Goal: Navigation & Orientation: Find specific page/section

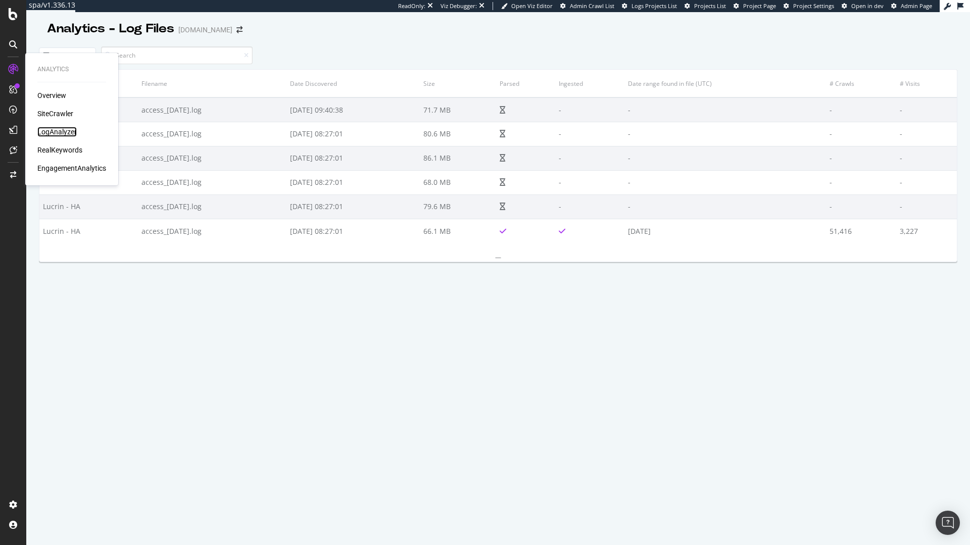
click at [69, 134] on div "LogAnalyzer" at bounding box center [56, 132] width 39 height 10
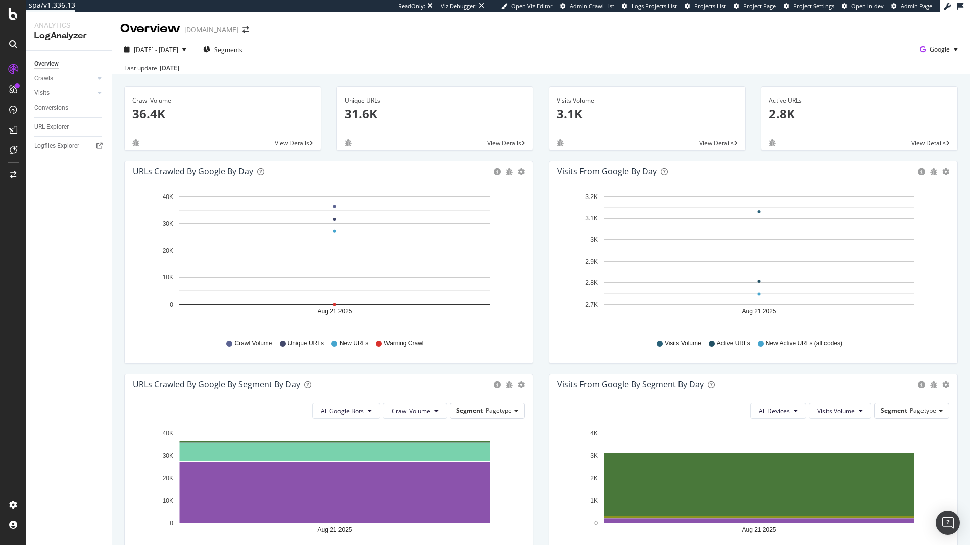
click at [756, 11] on div "ReadOnly: Viz Debugger: Open Viz Editor Admin Crawl List Logs Projects List Pro…" at bounding box center [668, 6] width 541 height 12
click at [745, 3] on span "Project Page" at bounding box center [759, 6] width 33 height 8
click at [47, 140] on div "Logfiles Explorer" at bounding box center [72, 146] width 77 height 15
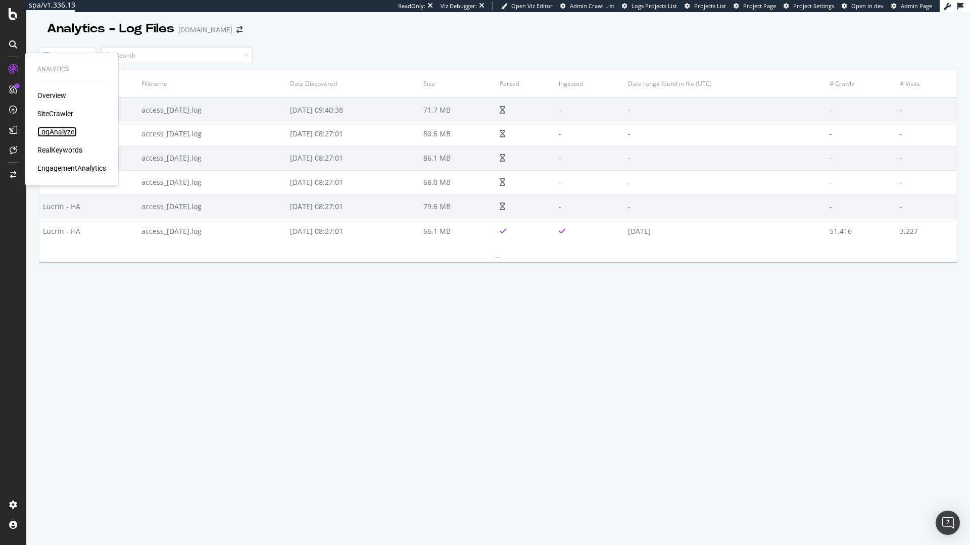
click at [47, 135] on div "LogAnalyzer" at bounding box center [56, 132] width 39 height 10
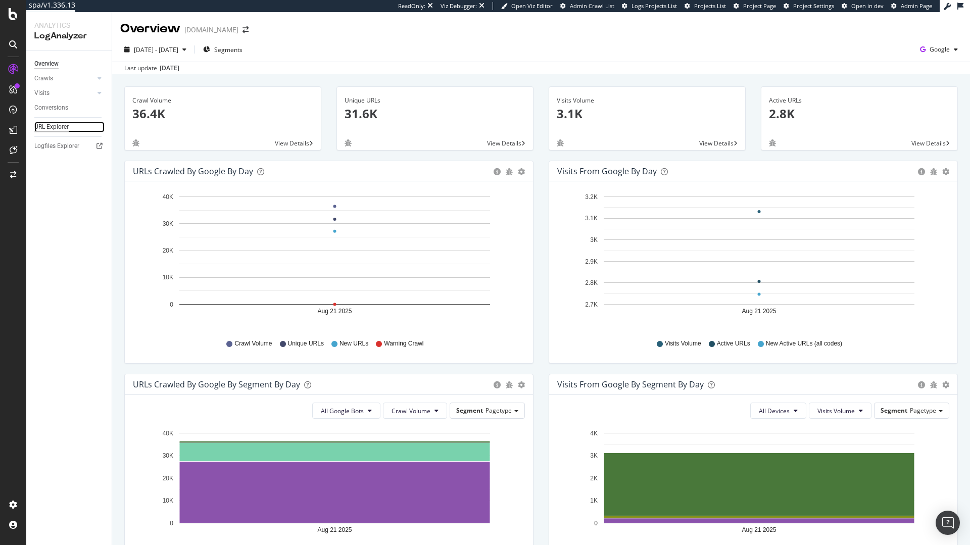
click at [54, 129] on div "URL Explorer" at bounding box center [51, 127] width 34 height 11
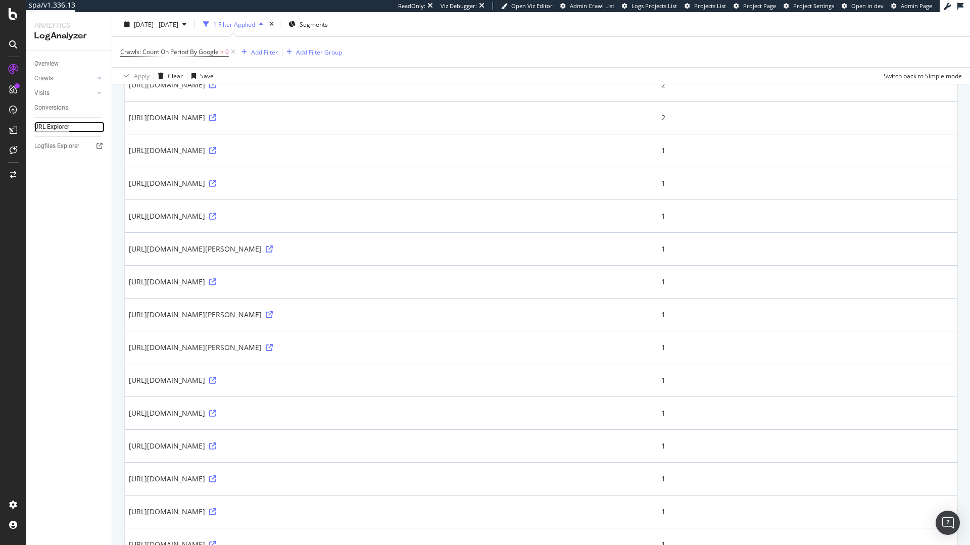
scroll to position [630, 0]
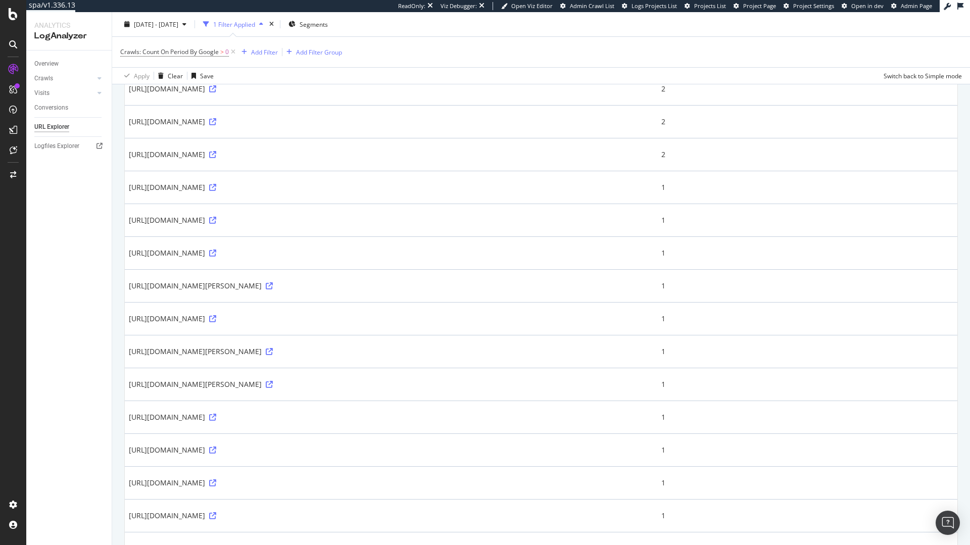
click at [59, 69] on div "Overview" at bounding box center [72, 64] width 77 height 15
click at [49, 66] on div "Overview" at bounding box center [46, 64] width 24 height 11
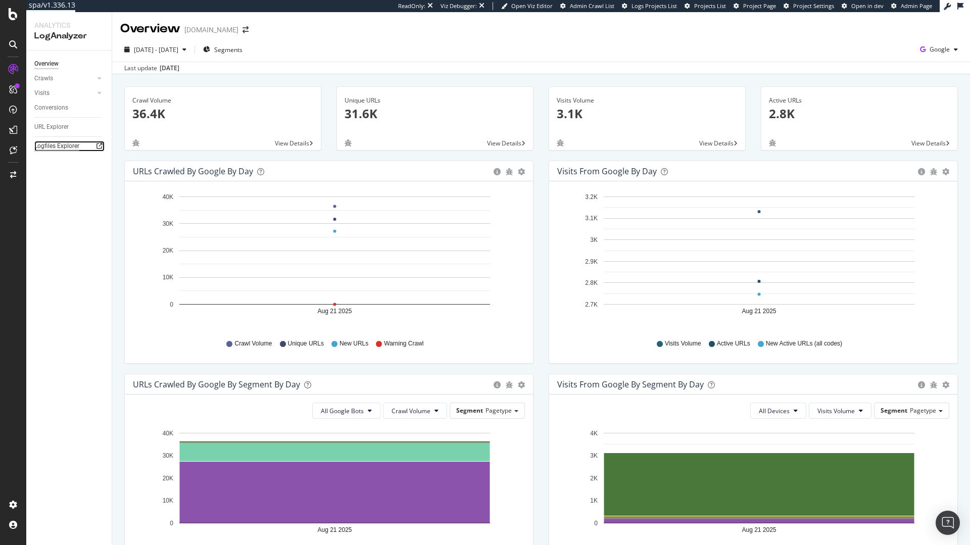
click at [41, 143] on div "Logfiles Explorer" at bounding box center [56, 146] width 45 height 11
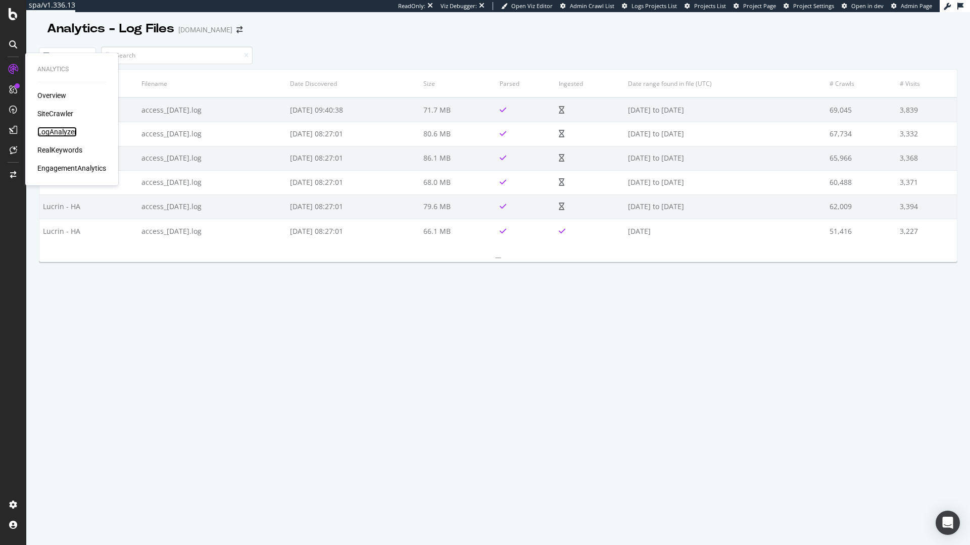
click at [63, 133] on div "LogAnalyzer" at bounding box center [56, 132] width 39 height 10
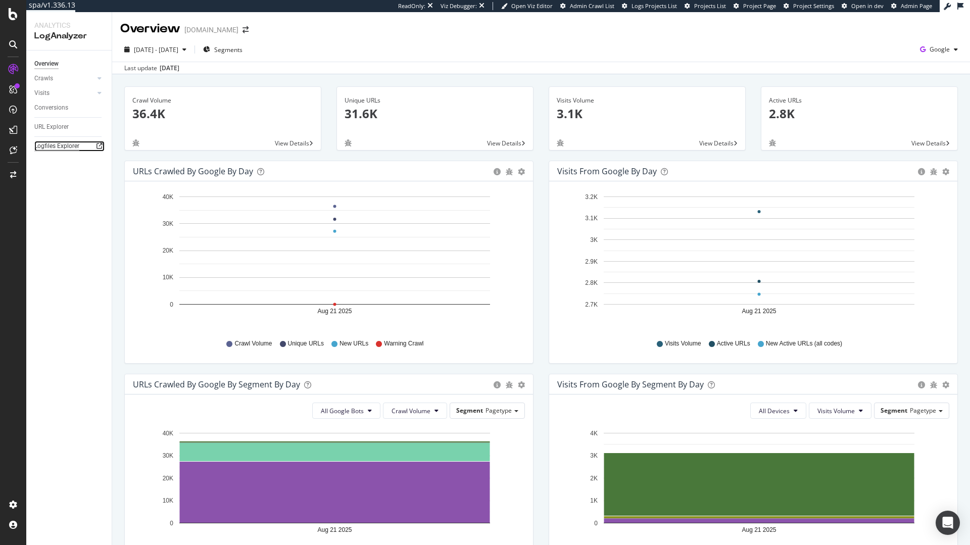
click at [67, 143] on div "Logfiles Explorer" at bounding box center [56, 146] width 45 height 11
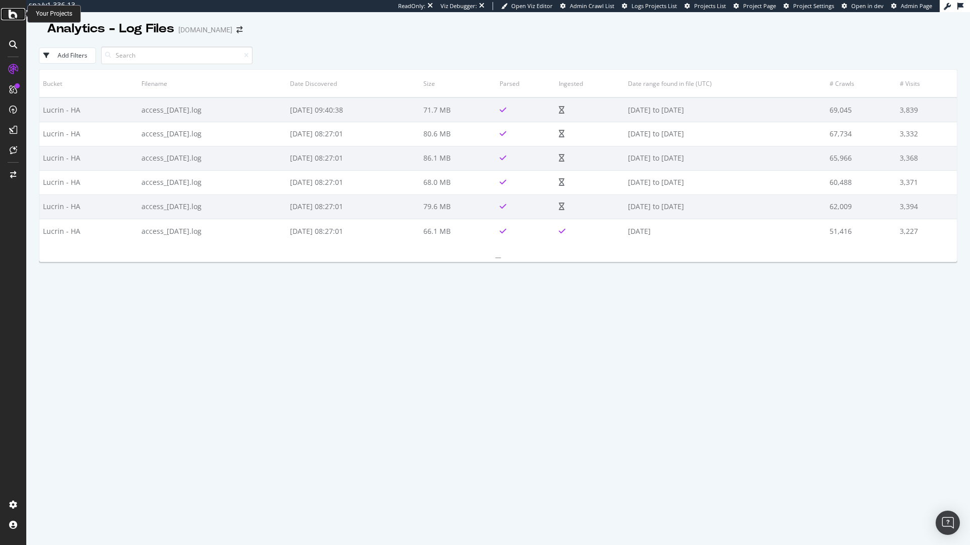
click at [13, 18] on icon at bounding box center [13, 14] width 9 height 12
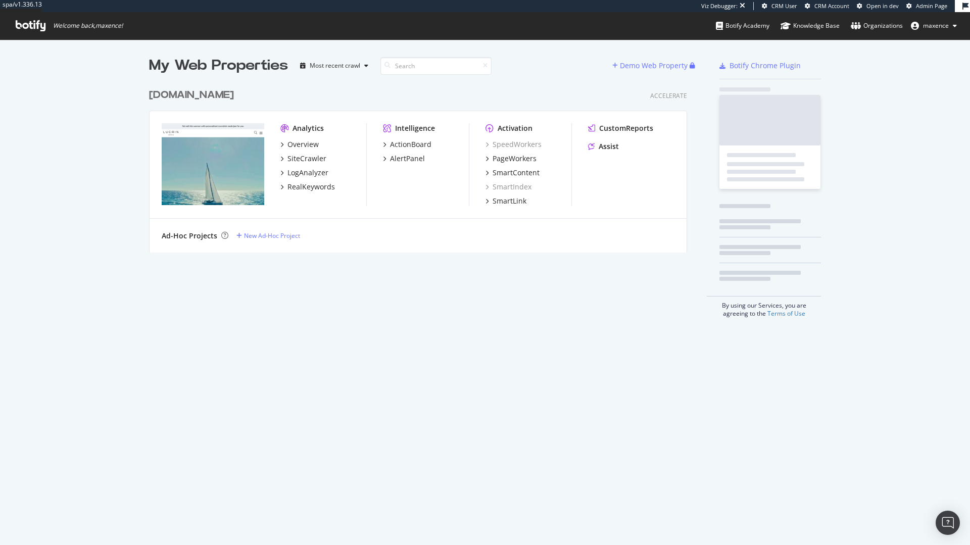
scroll to position [169, 538]
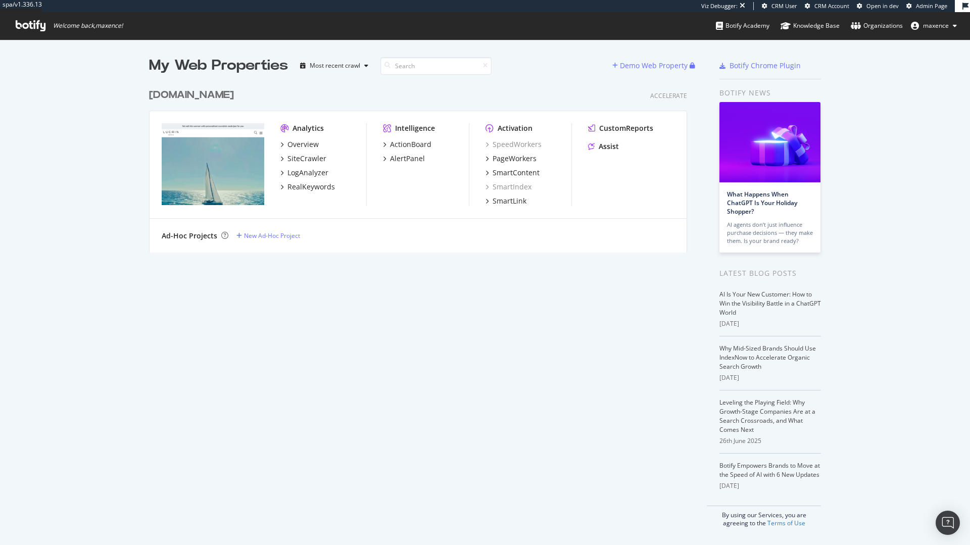
click at [182, 93] on div "lucrin.com" at bounding box center [191, 95] width 85 height 15
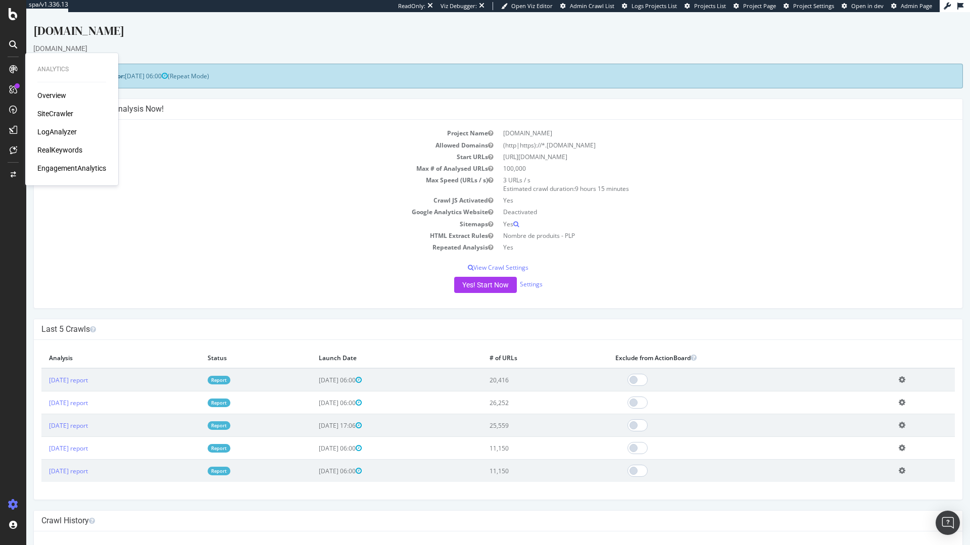
click at [74, 134] on div "LogAnalyzer" at bounding box center [56, 132] width 39 height 10
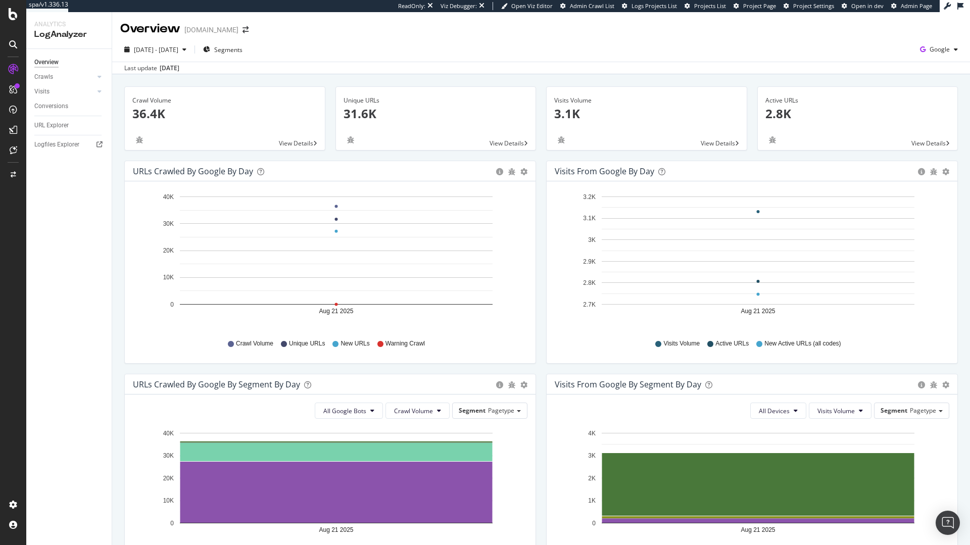
click at [771, 8] on span "Project Page" at bounding box center [759, 6] width 33 height 8
click at [52, 144] on div "Logfiles Explorer" at bounding box center [56, 144] width 45 height 11
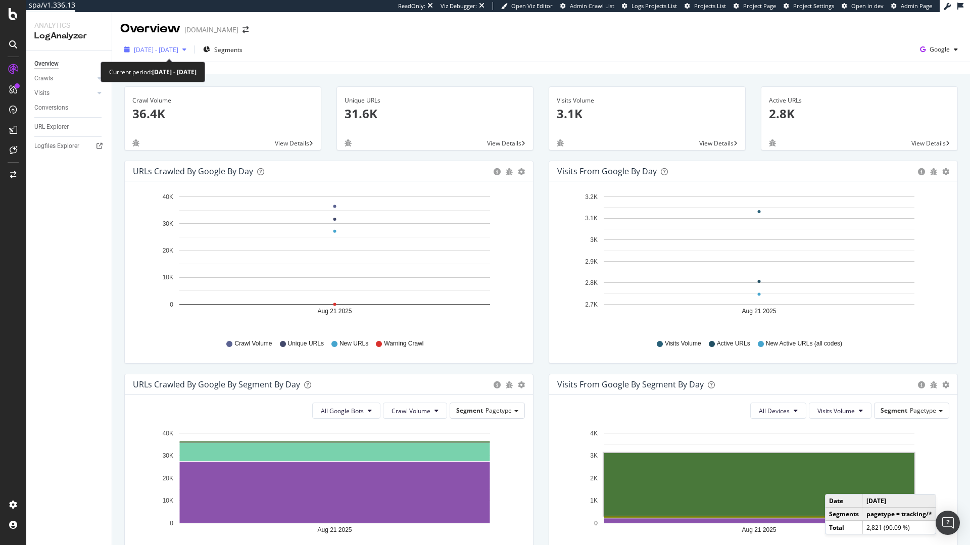
click at [159, 41] on button "[DATE] - [DATE]" at bounding box center [155, 49] width 70 height 16
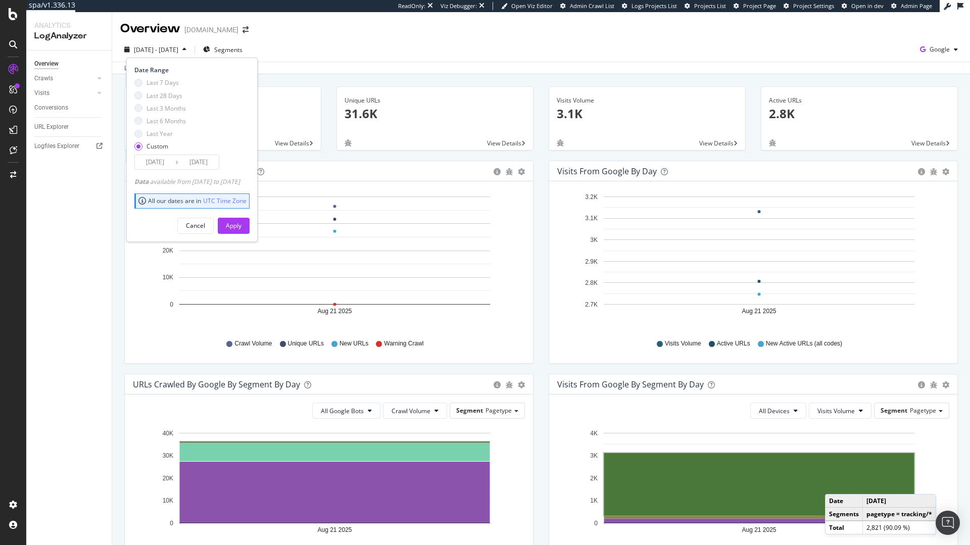
click at [156, 147] on div "Custom" at bounding box center [157, 146] width 22 height 9
click at [195, 167] on input "2025/08/21" at bounding box center [198, 162] width 40 height 14
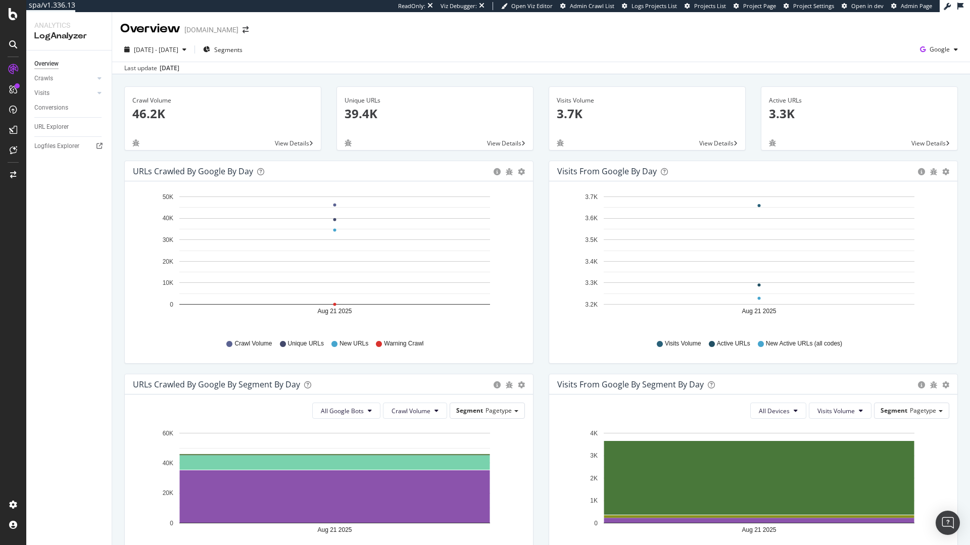
click at [170, 38] on div "2025 Aug. 21st - Aug. 21st Segments Google Last update Aug. 26, 2025" at bounding box center [540, 55] width 857 height 37
click at [178, 51] on span "2025 Aug. 21st - Aug. 21st" at bounding box center [156, 49] width 44 height 9
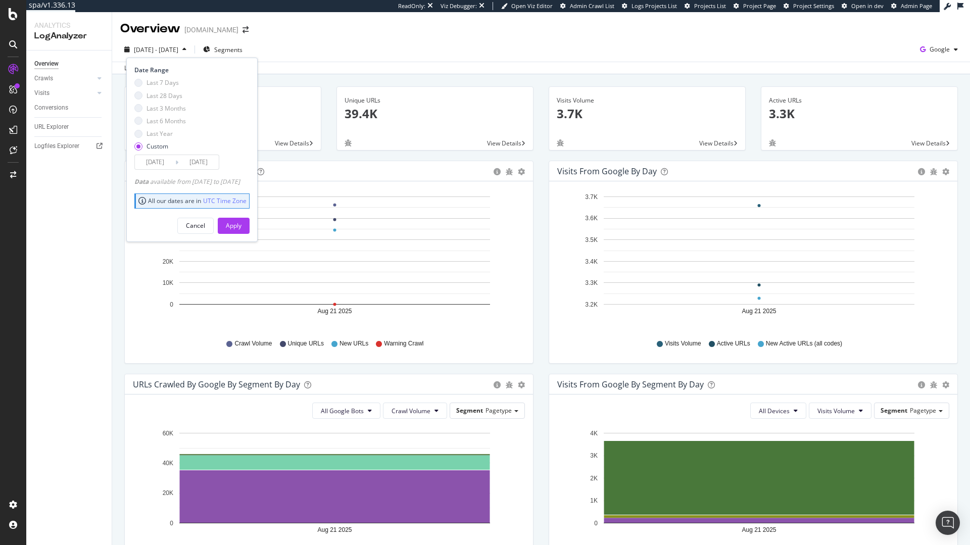
click at [203, 165] on input "2025/08/21" at bounding box center [198, 162] width 40 height 14
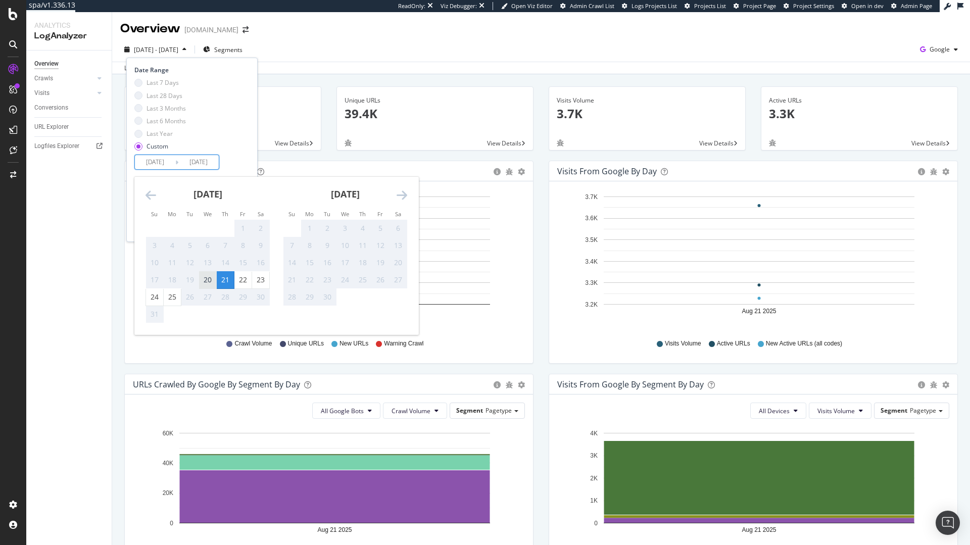
click at [209, 279] on div "20" at bounding box center [207, 280] width 17 height 10
type input "2025/08/20"
click at [171, 296] on div "25" at bounding box center [172, 297] width 17 height 10
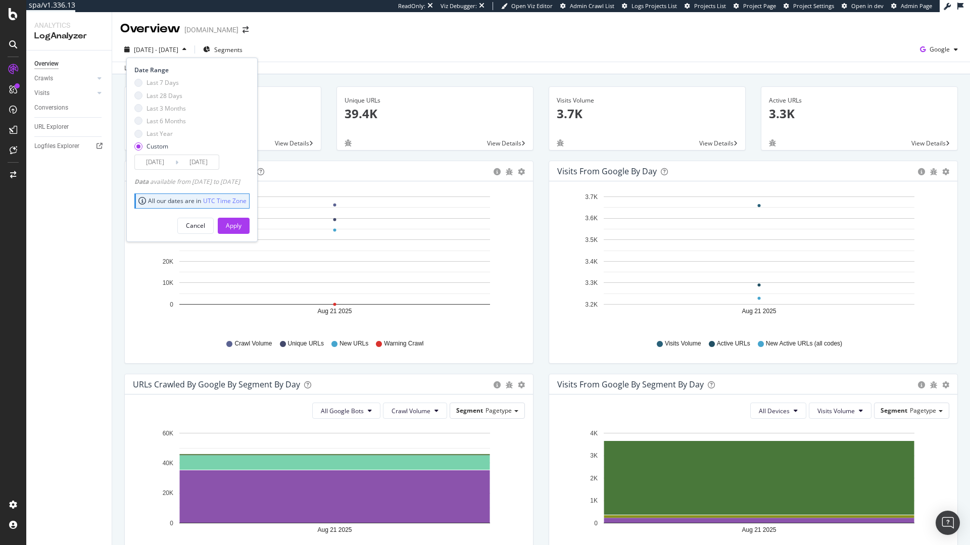
type input "2025/08/25"
click at [241, 226] on div "Apply" at bounding box center [234, 225] width 16 height 9
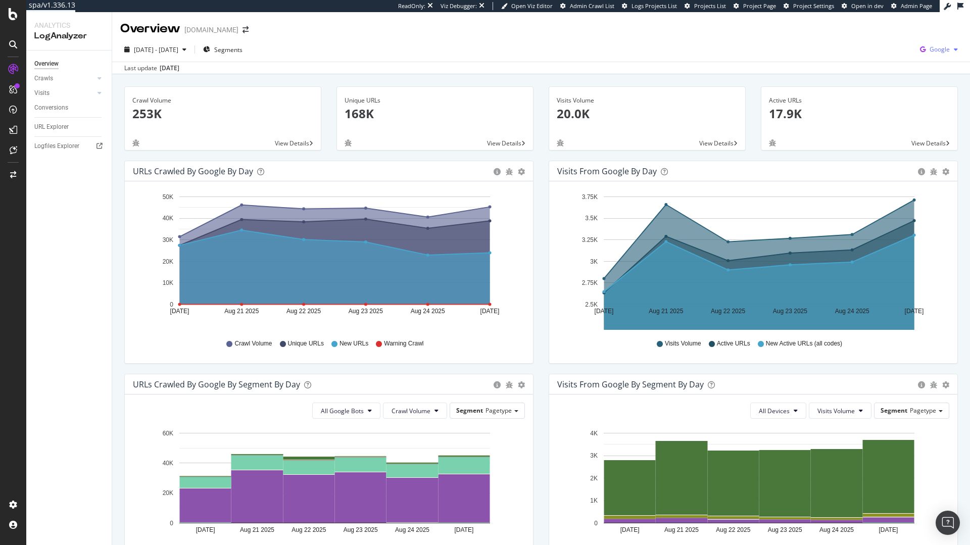
click at [937, 47] on span "Google" at bounding box center [939, 49] width 20 height 9
click at [887, 82] on div "Other AI Bots" at bounding box center [873, 77] width 70 height 15
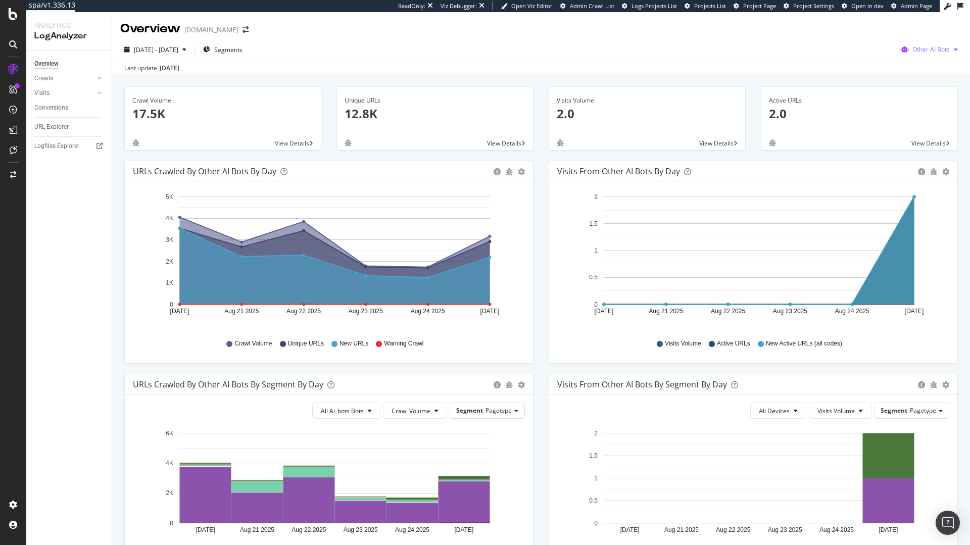
click at [899, 46] on icon "button" at bounding box center [904, 49] width 16 height 14
click at [934, 106] on span "OpenAI" at bounding box center [933, 107] width 39 height 9
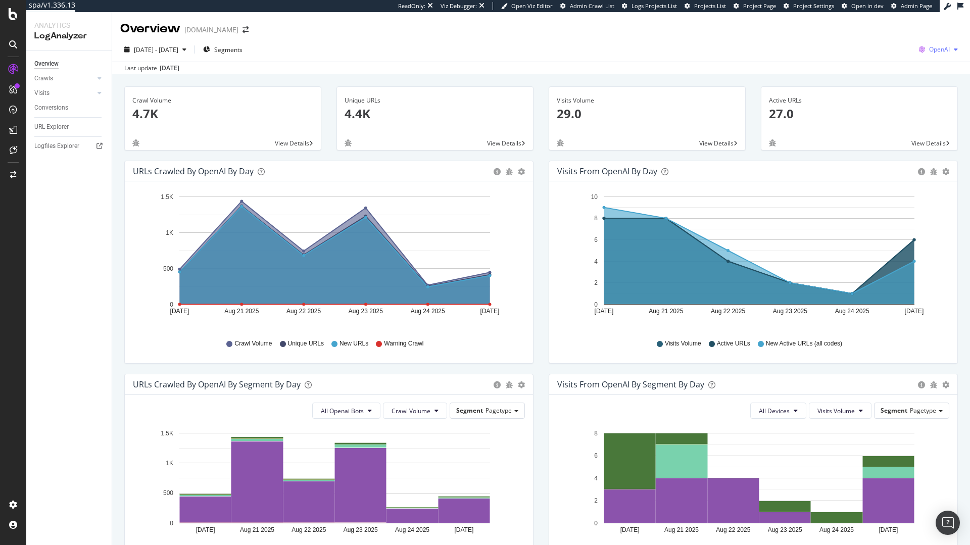
click at [929, 52] on span "OpenAI" at bounding box center [939, 49] width 21 height 9
click at [870, 22] on span "Google" at bounding box center [879, 21] width 37 height 9
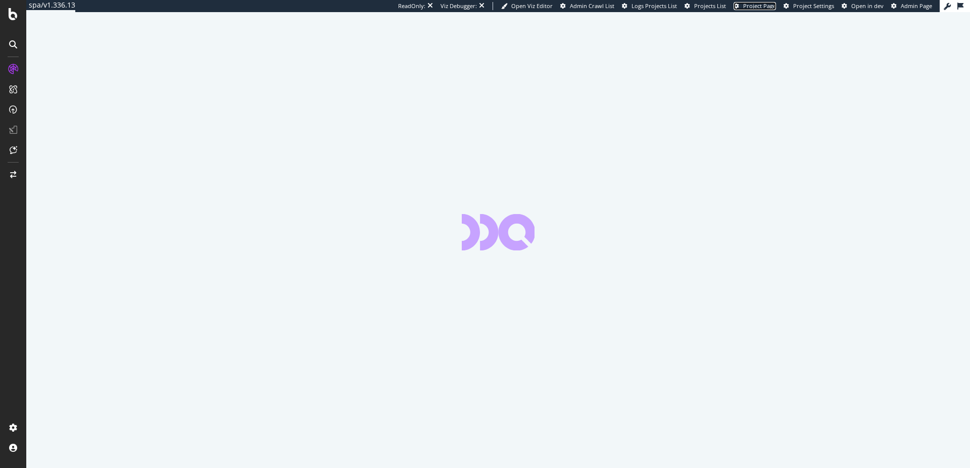
click at [755, 6] on span "Project Page" at bounding box center [759, 6] width 33 height 8
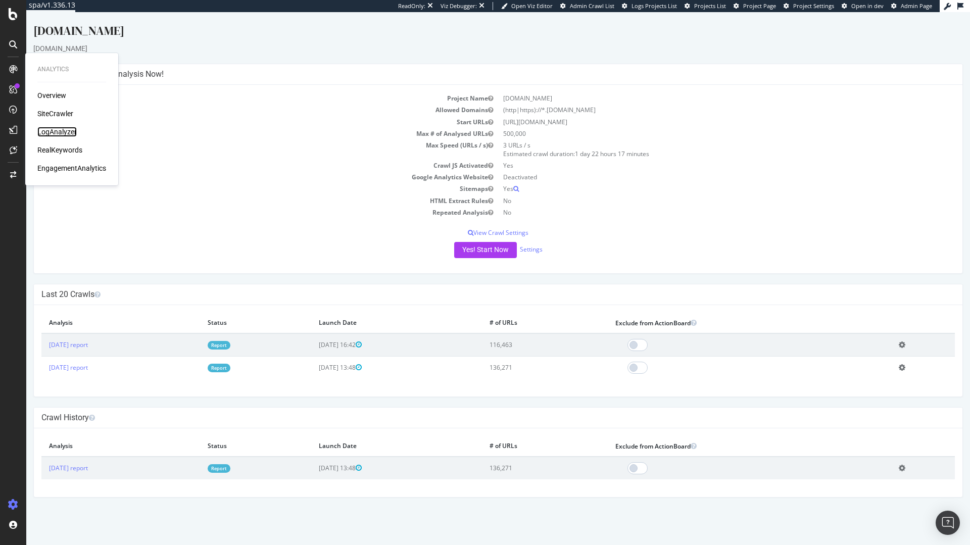
click at [66, 131] on div "LogAnalyzer" at bounding box center [56, 132] width 39 height 10
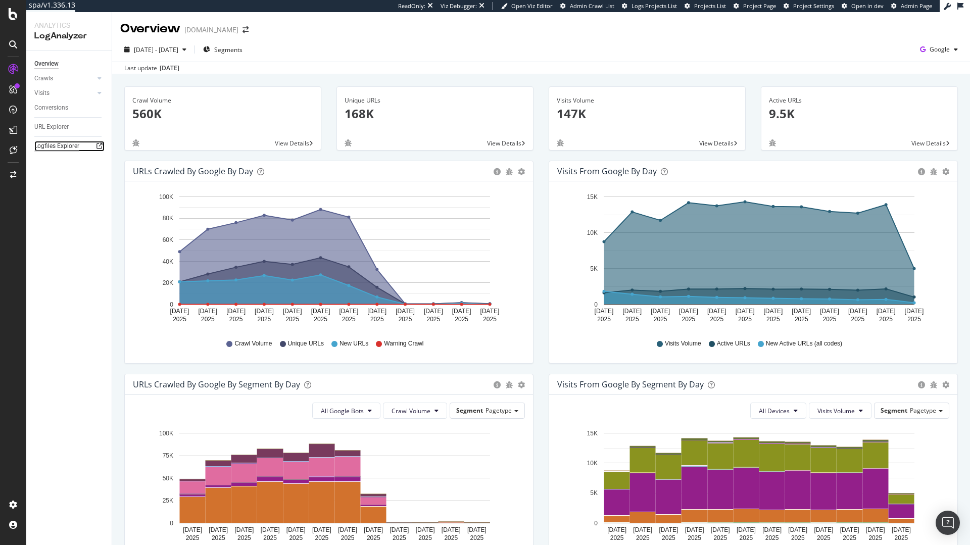
click at [53, 149] on div "Logfiles Explorer" at bounding box center [56, 146] width 45 height 11
click at [65, 129] on div "URL Explorer" at bounding box center [51, 127] width 34 height 11
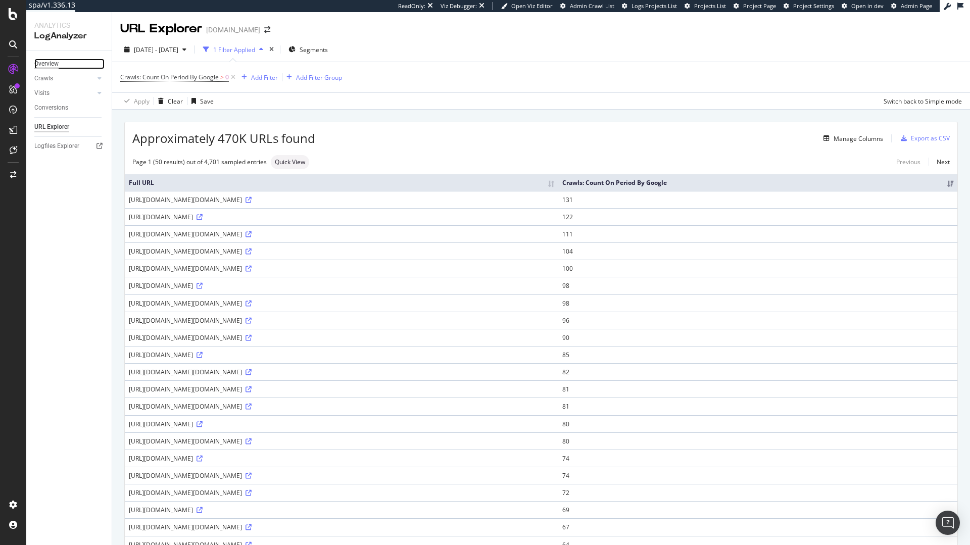
click at [48, 64] on div "Overview" at bounding box center [46, 64] width 24 height 11
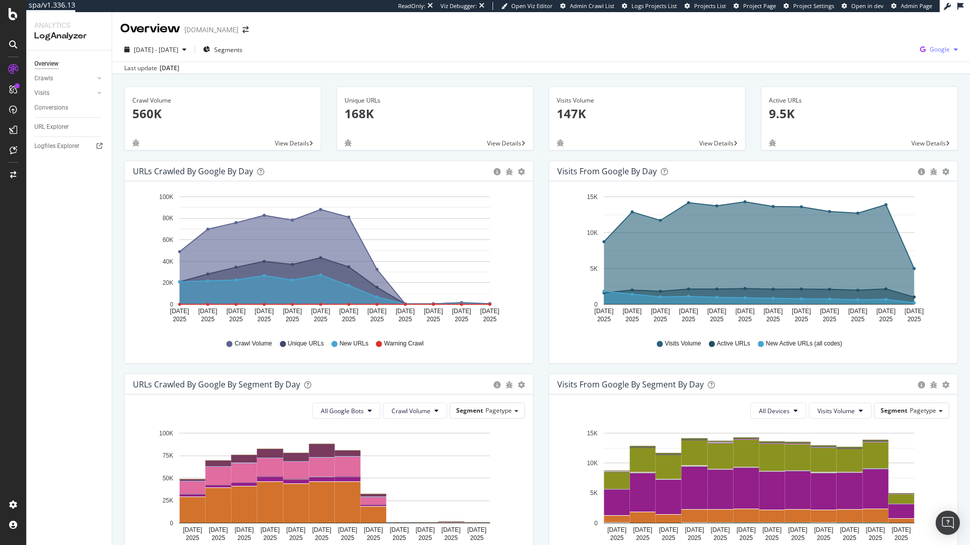
click at [945, 49] on div "2025 Aug. 14th - Aug. 25th Segments Google" at bounding box center [540, 51] width 857 height 20
click at [932, 51] on span "Google" at bounding box center [939, 49] width 20 height 9
click at [867, 66] on div "OpenAI" at bounding box center [873, 59] width 70 height 15
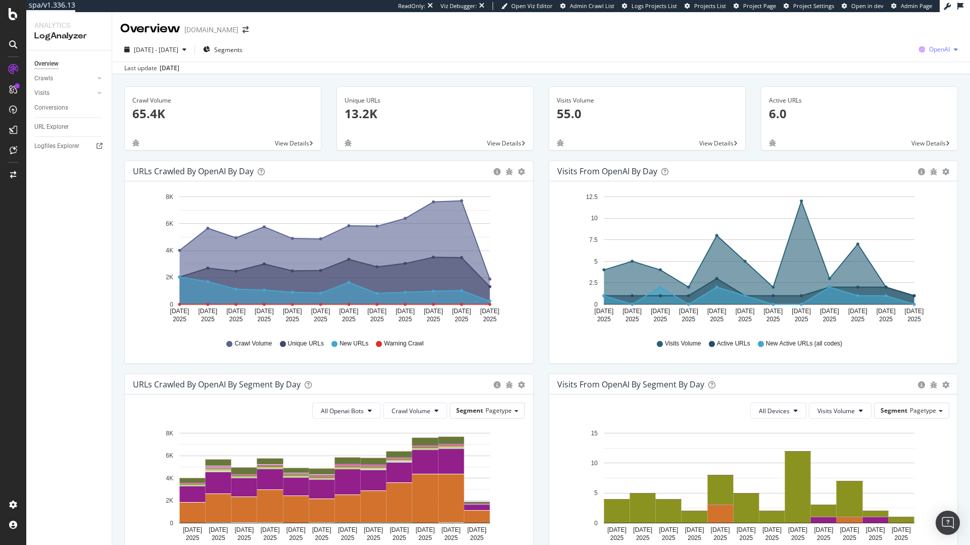
click at [931, 47] on span "OpenAI" at bounding box center [939, 49] width 21 height 9
click at [898, 74] on span "Other AI Bots" at bounding box center [879, 77] width 37 height 9
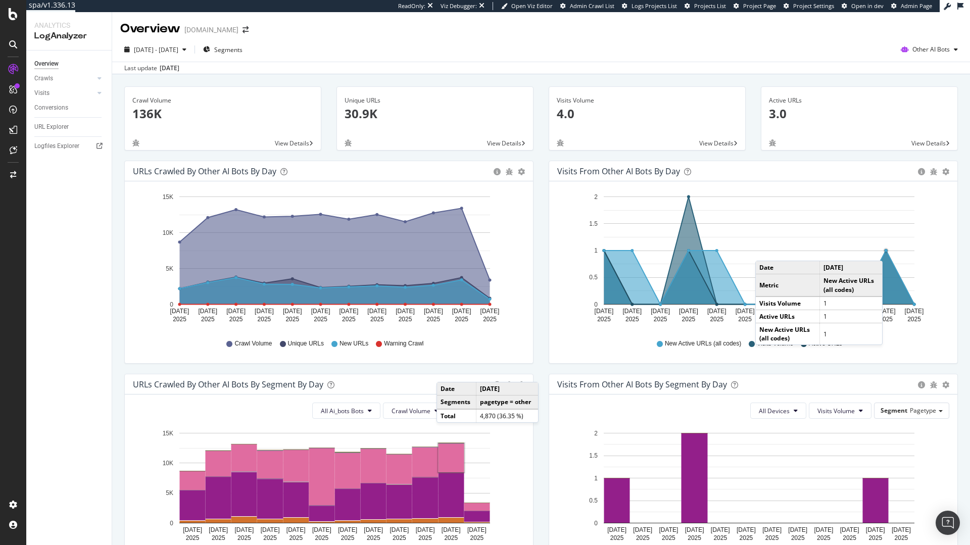
click at [885, 250] on circle "A chart." at bounding box center [886, 251] width 6 height 6
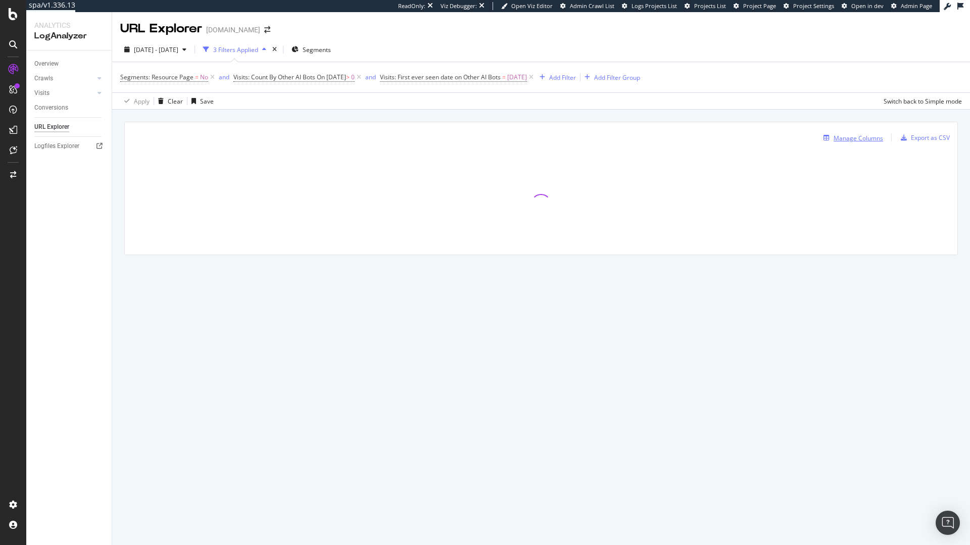
click at [848, 140] on div "Manage Columns" at bounding box center [857, 138] width 49 height 9
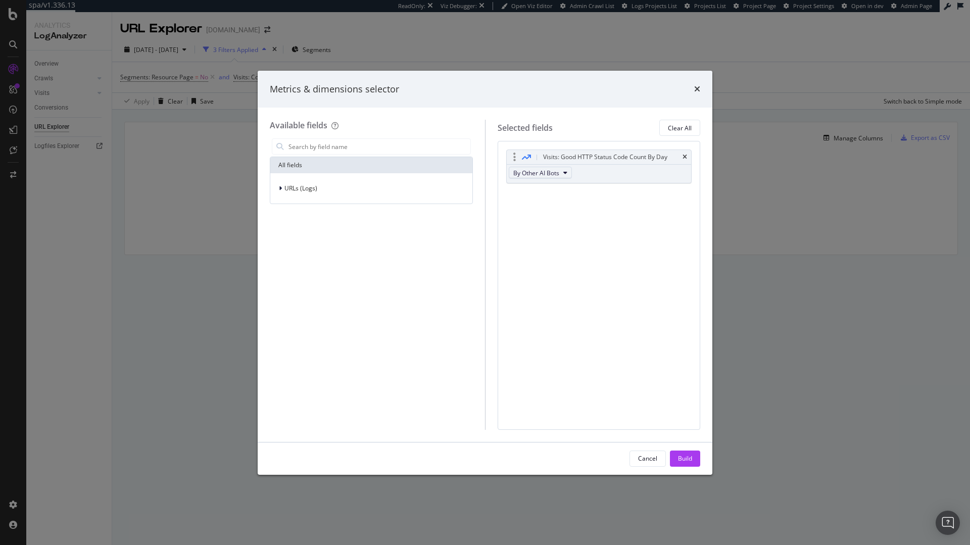
click at [564, 175] on icon "modal" at bounding box center [565, 173] width 4 height 6
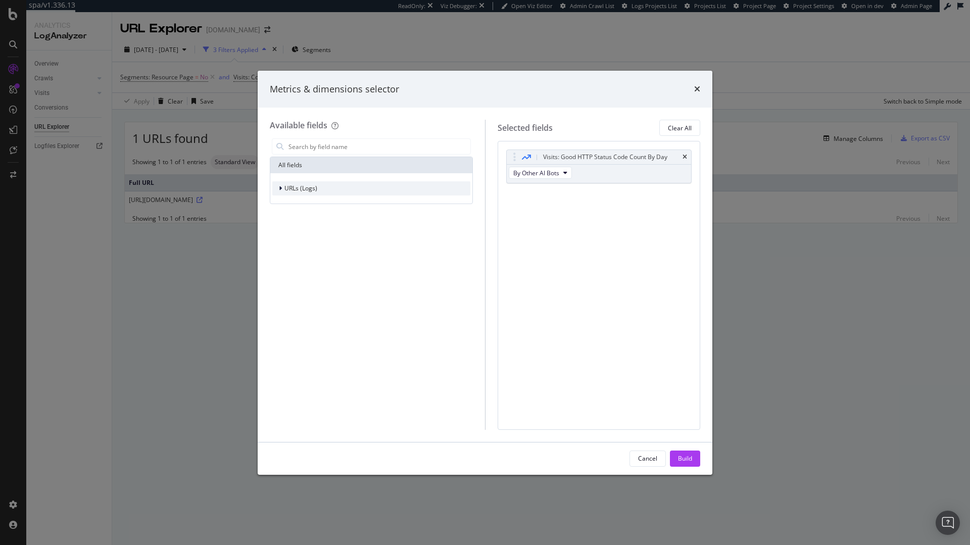
click at [331, 190] on div "URLs (Logs)" at bounding box center [371, 188] width 198 height 14
click at [290, 248] on span "Visits" at bounding box center [297, 250] width 15 height 9
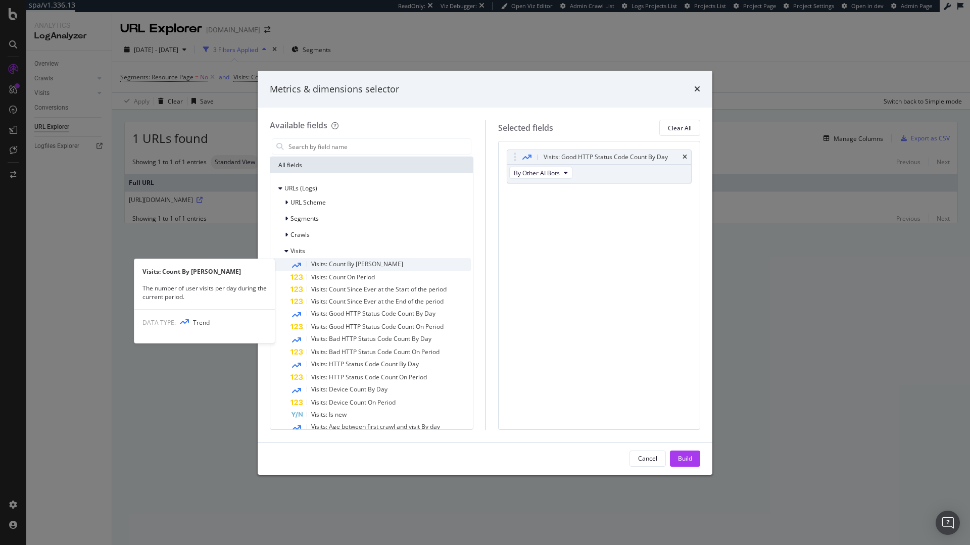
click at [349, 261] on span "Visits: Count By Day" at bounding box center [357, 264] width 92 height 9
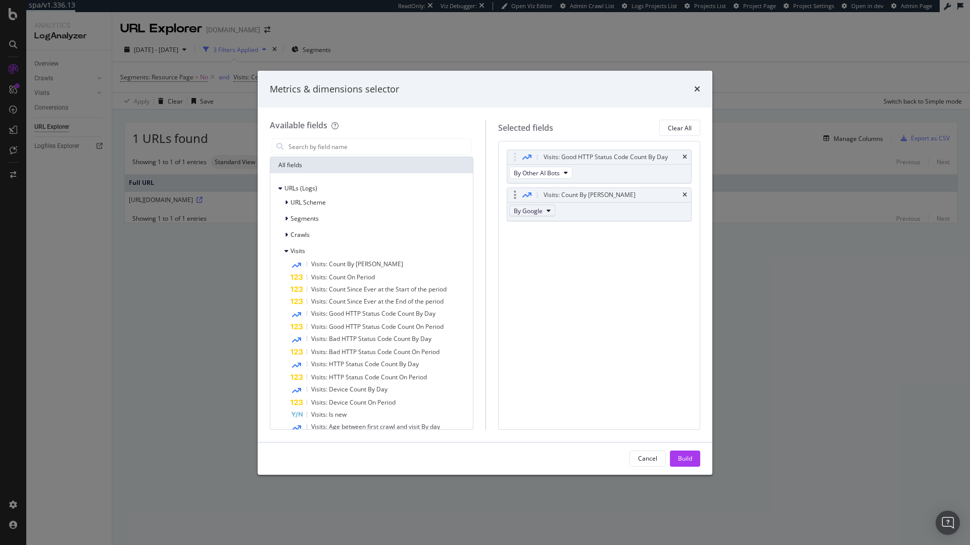
click at [550, 209] on icon "modal" at bounding box center [548, 211] width 4 height 6
click at [548, 290] on div "By Other AI Bots" at bounding box center [553, 284] width 72 height 15
click at [688, 455] on div "Build" at bounding box center [685, 458] width 14 height 9
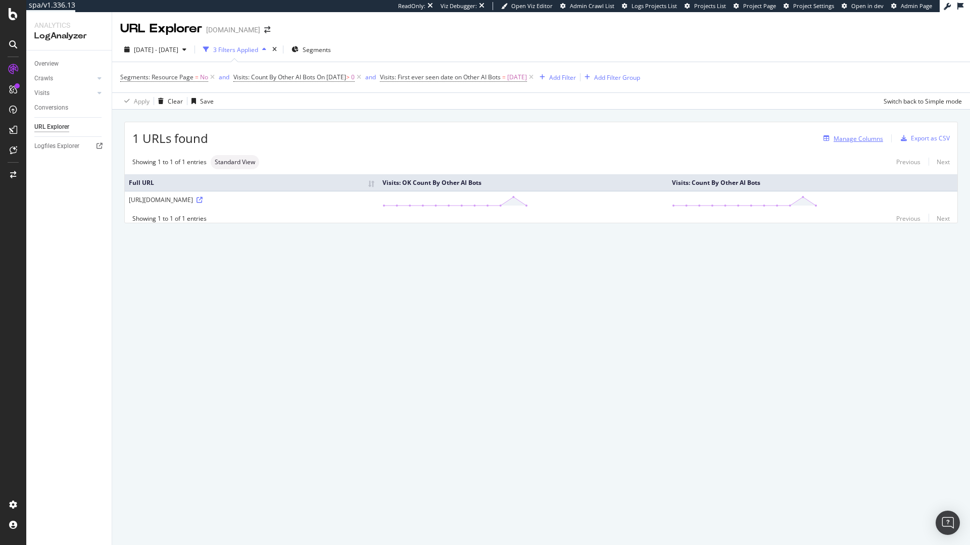
click at [868, 141] on div "Manage Columns" at bounding box center [857, 138] width 49 height 9
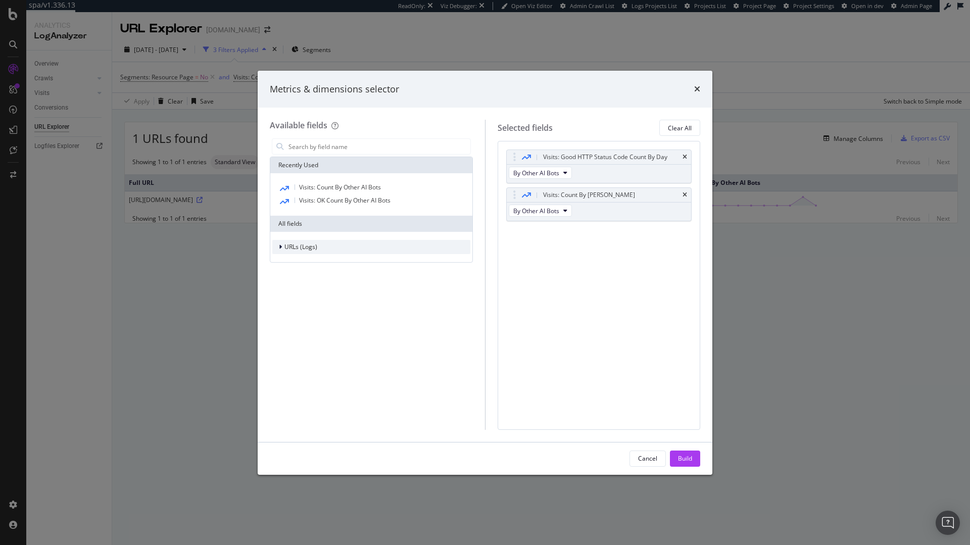
click at [361, 249] on div "URLs (Logs)" at bounding box center [371, 247] width 198 height 14
click at [285, 311] on icon "modal" at bounding box center [286, 310] width 3 height 6
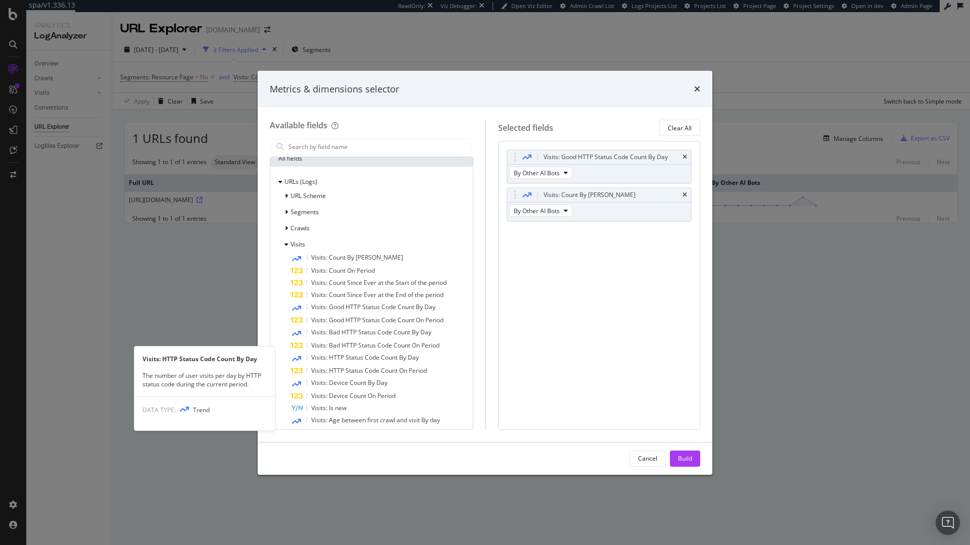
scroll to position [64, 0]
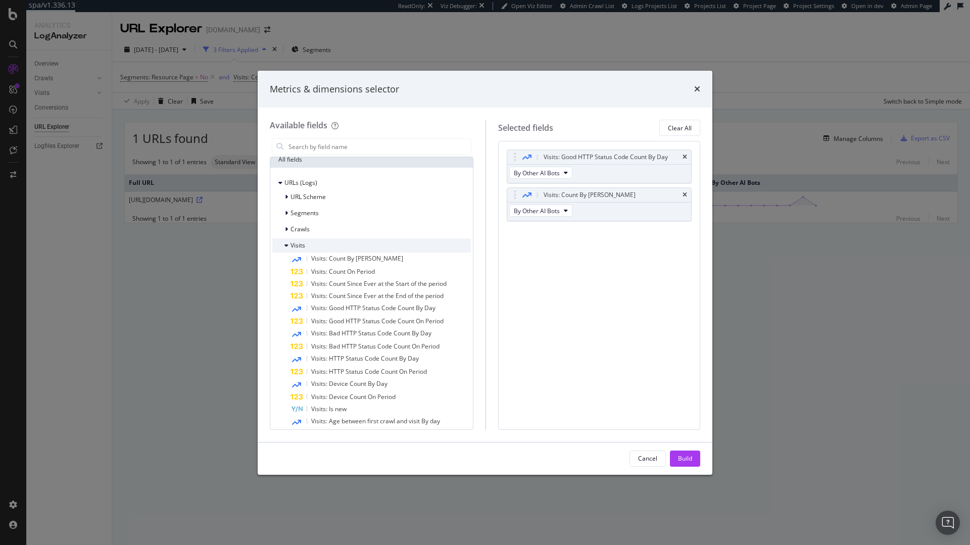
click at [289, 245] on div "modal" at bounding box center [287, 245] width 6 height 10
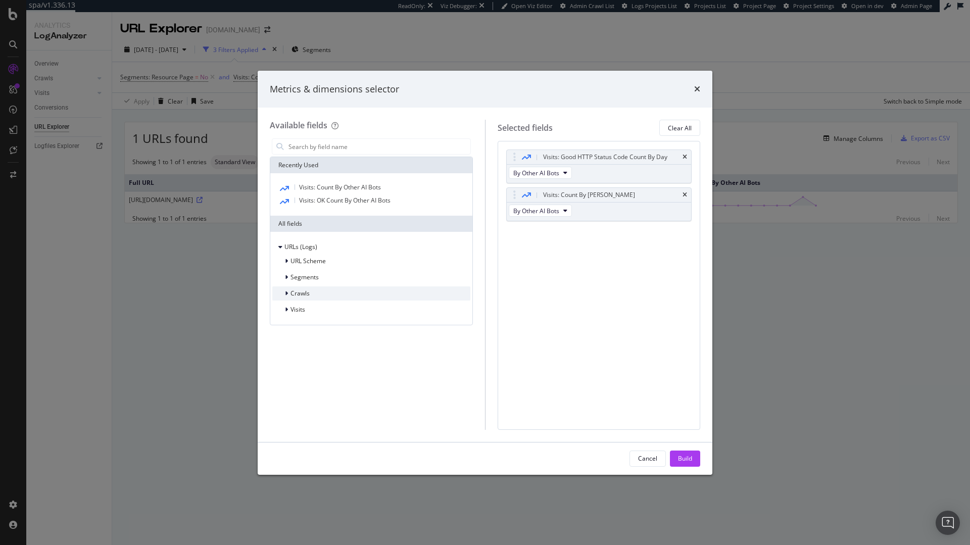
click at [300, 298] on div "Crawls" at bounding box center [290, 293] width 37 height 10
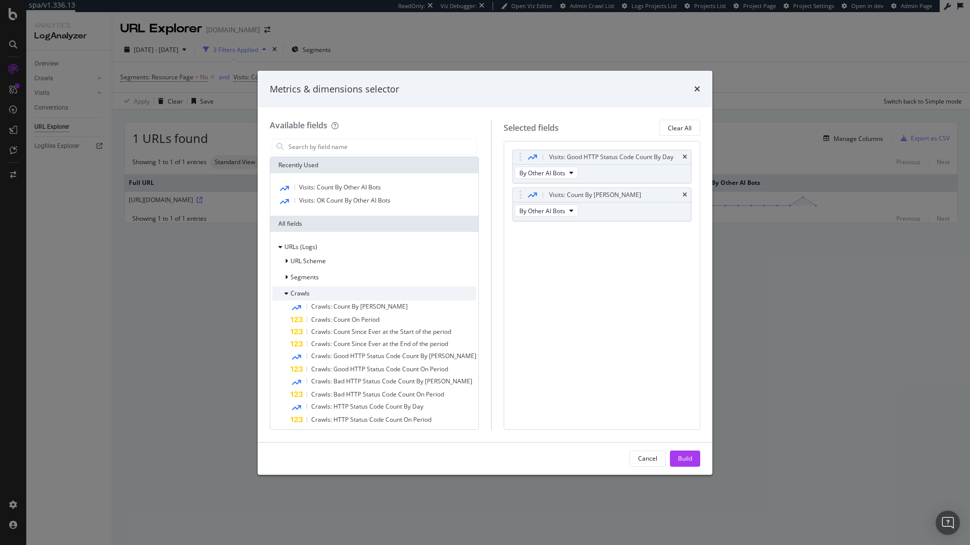
click at [301, 296] on span "Crawls" at bounding box center [299, 293] width 19 height 9
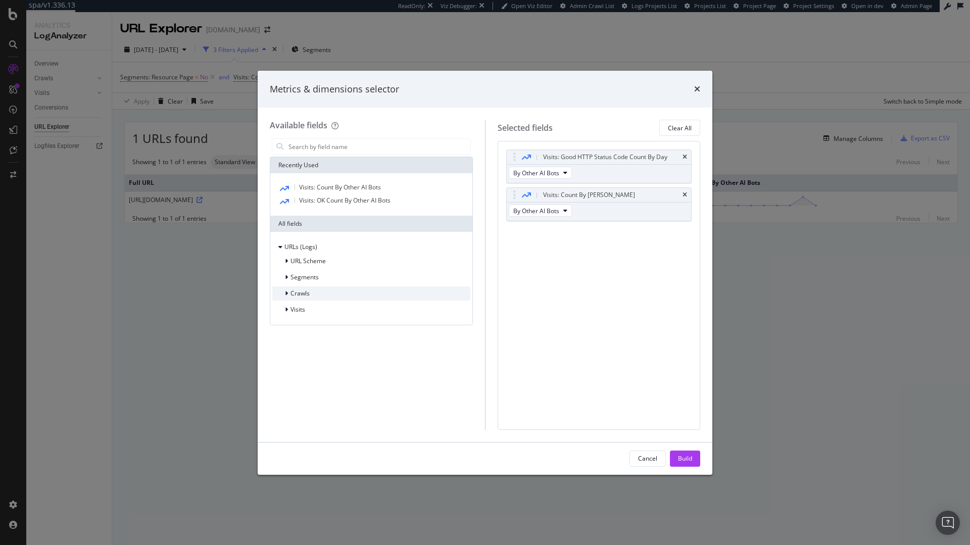
click at [302, 296] on span "Crawls" at bounding box center [299, 293] width 19 height 9
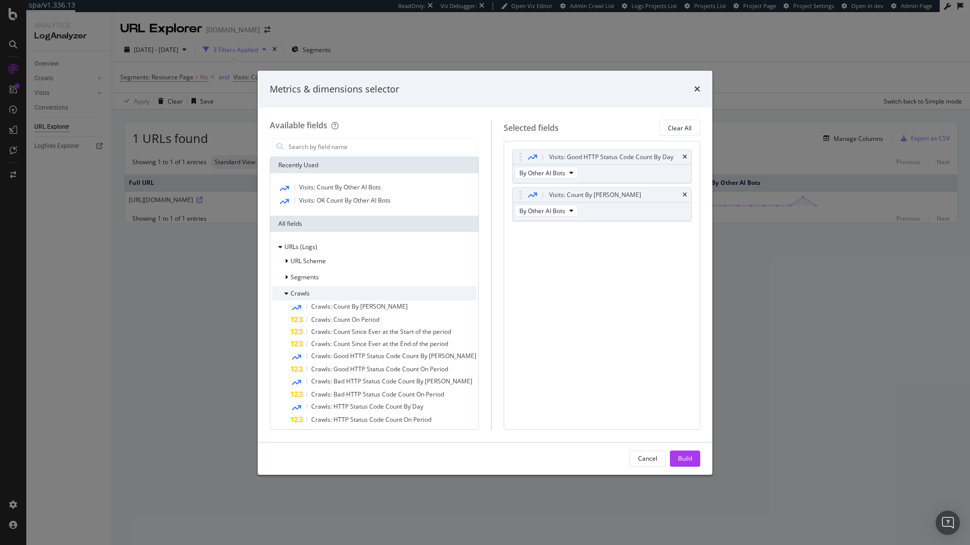
click at [302, 297] on div "Crawls" at bounding box center [290, 293] width 37 height 10
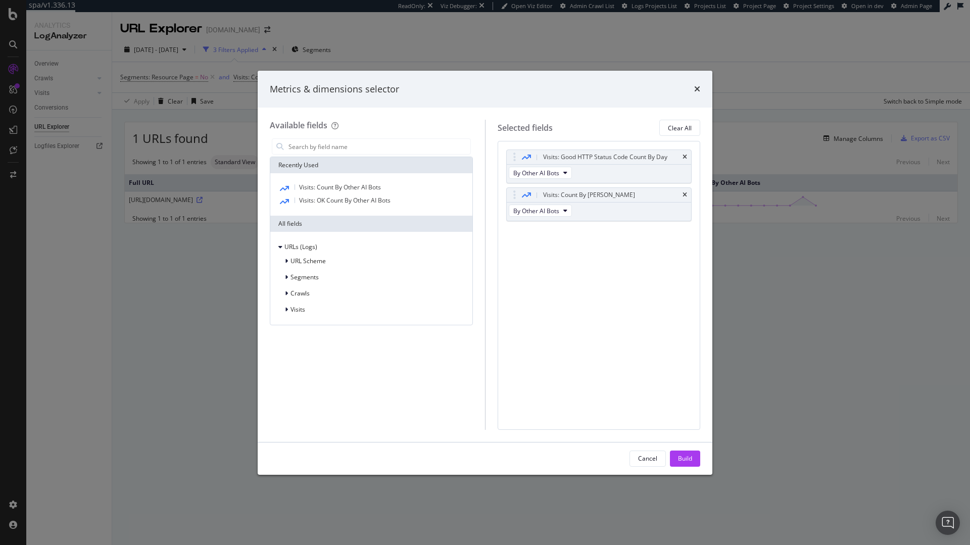
click at [692, 89] on div "Metrics & dimensions selector" at bounding box center [485, 89] width 430 height 13
click at [694, 84] on div "times" at bounding box center [697, 89] width 6 height 13
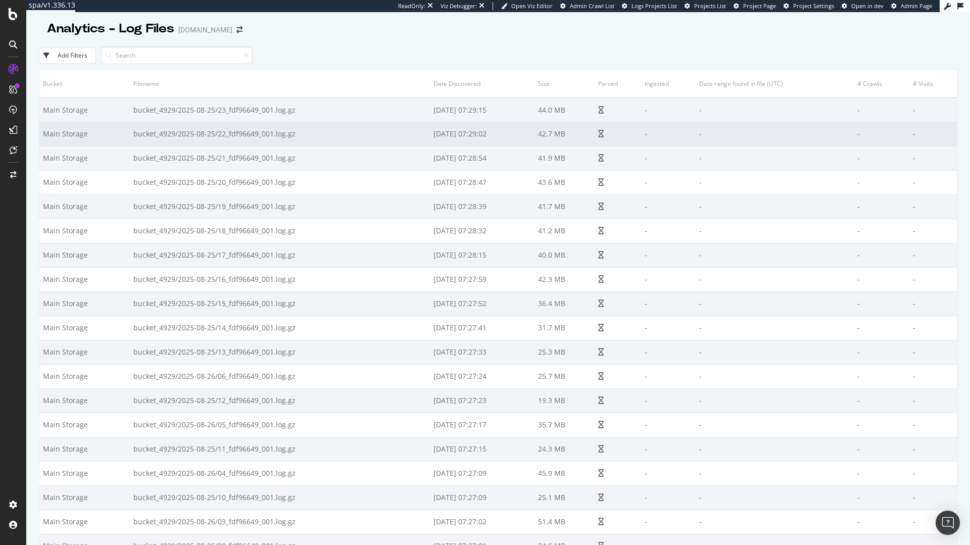
click at [387, 122] on td "bucket_4929/2025-08-25/22_fdf96649_001.log.gz" at bounding box center [280, 134] width 300 height 24
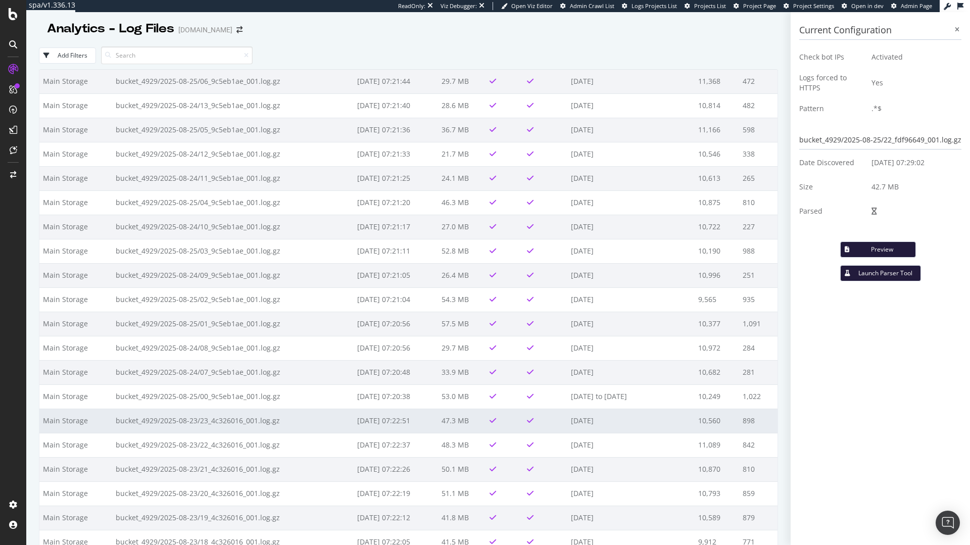
scroll to position [861, 0]
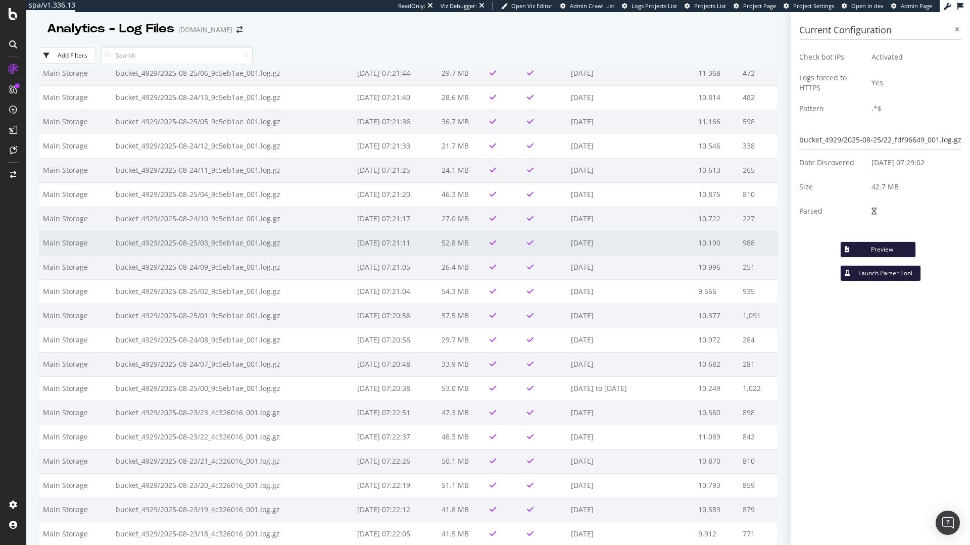
click at [488, 241] on td at bounding box center [504, 243] width 37 height 24
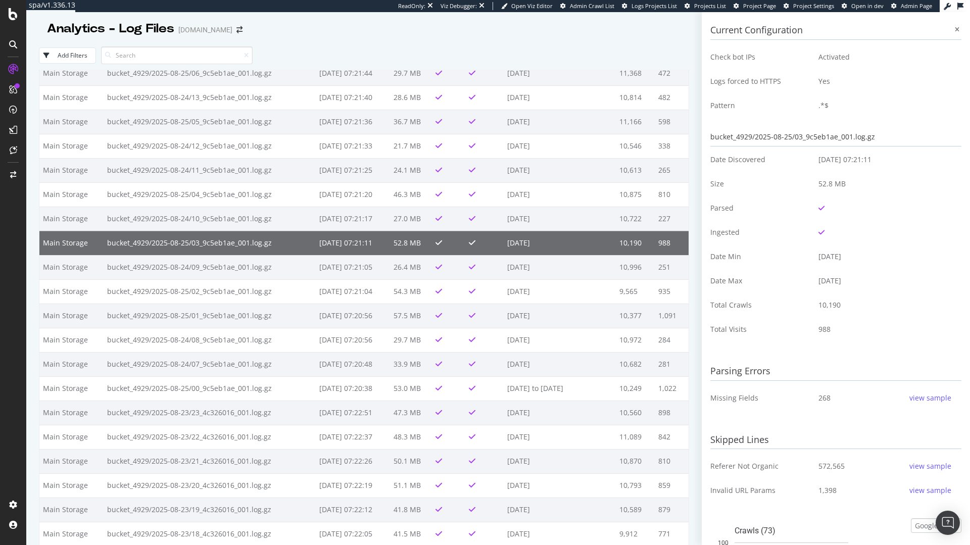
click at [933, 399] on div "view sample" at bounding box center [930, 398] width 42 height 10
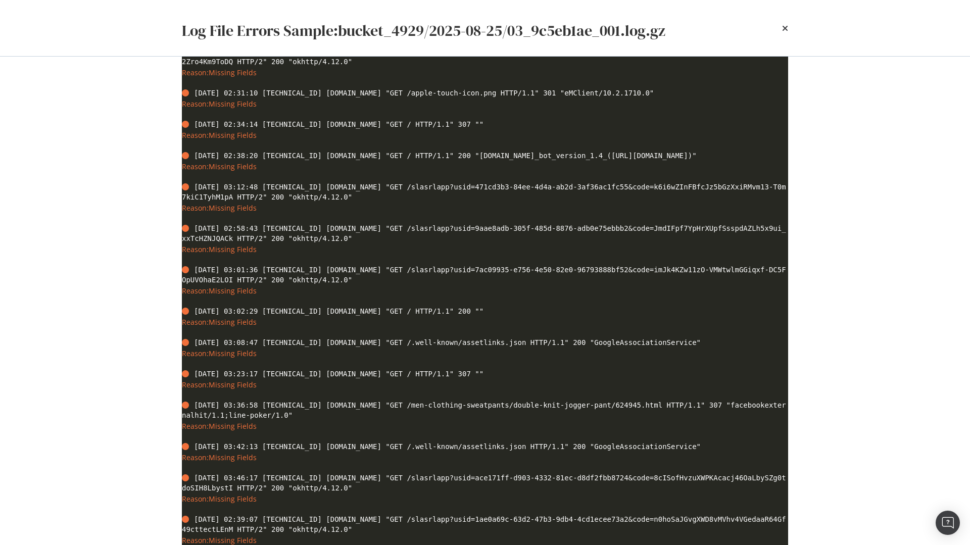
scroll to position [618, 0]
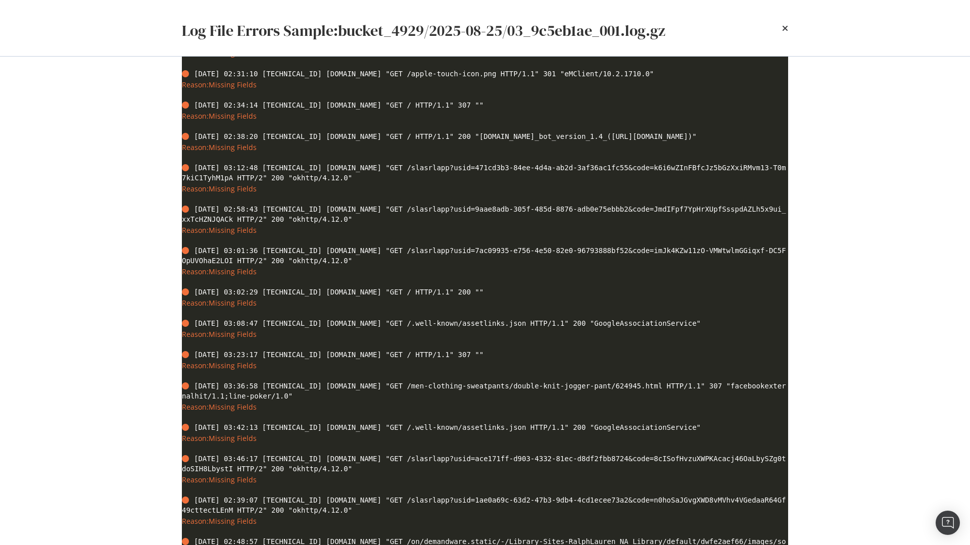
click at [788, 276] on div "Parsing Error Missing Fields Skipped Referer Not Organic Invalid URL Params 202…" at bounding box center [485, 301] width 646 height 488
click at [871, 283] on div "Log File Errors Sample: bucket_4929/2025-08-25/03_9c5eb1ae_001.log.gz Parsing E…" at bounding box center [485, 272] width 970 height 545
click at [783, 32] on div "times" at bounding box center [785, 28] width 6 height 32
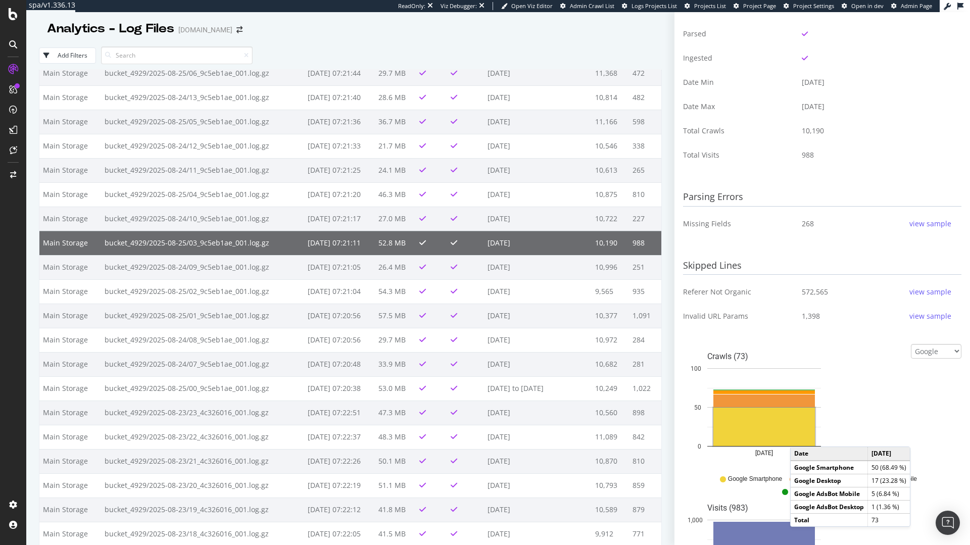
scroll to position [172, 0]
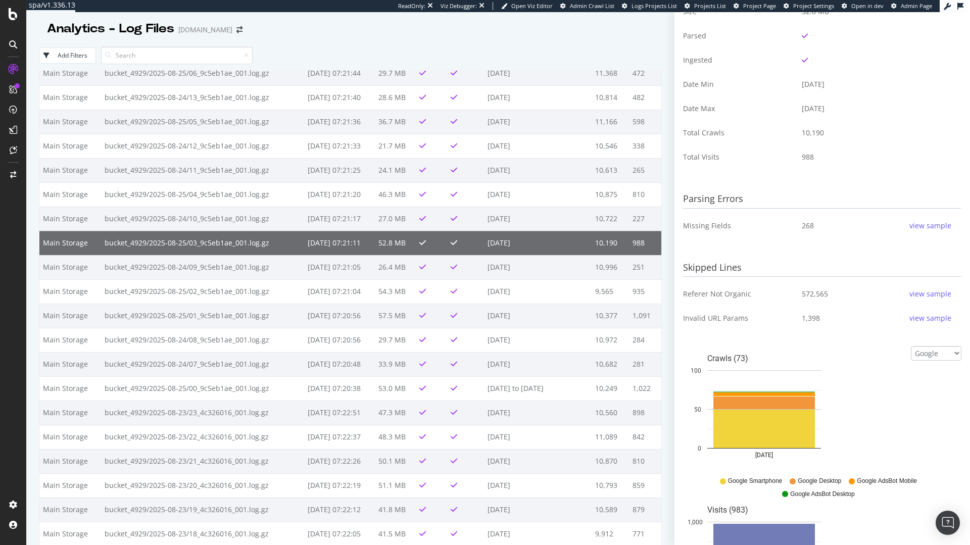
click at [926, 296] on div "view sample" at bounding box center [930, 294] width 42 height 10
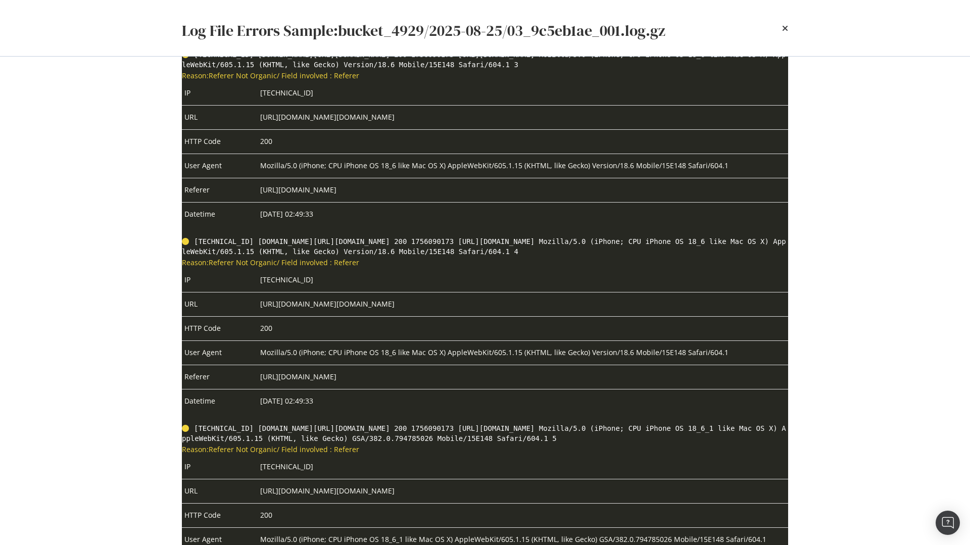
scroll to position [491, 0]
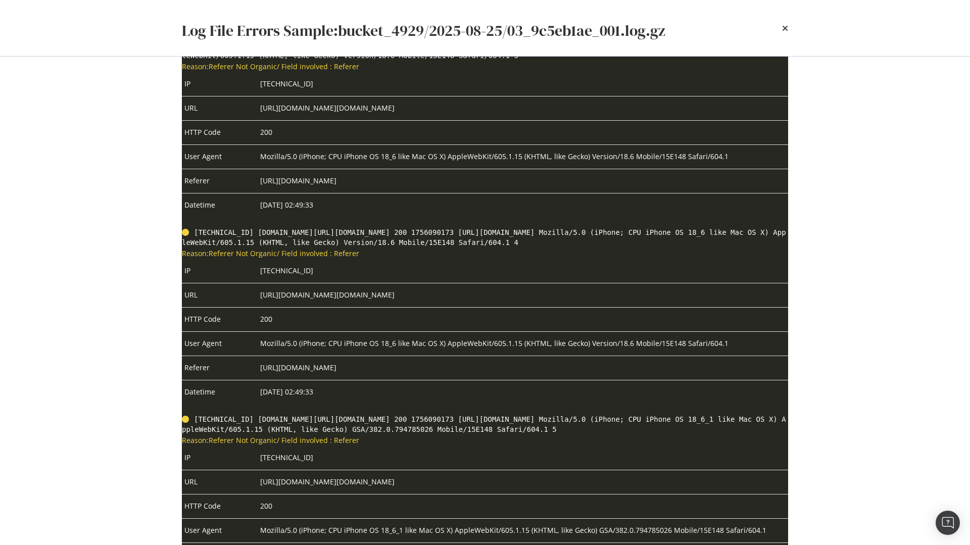
click at [786, 23] on div "times" at bounding box center [785, 28] width 6 height 32
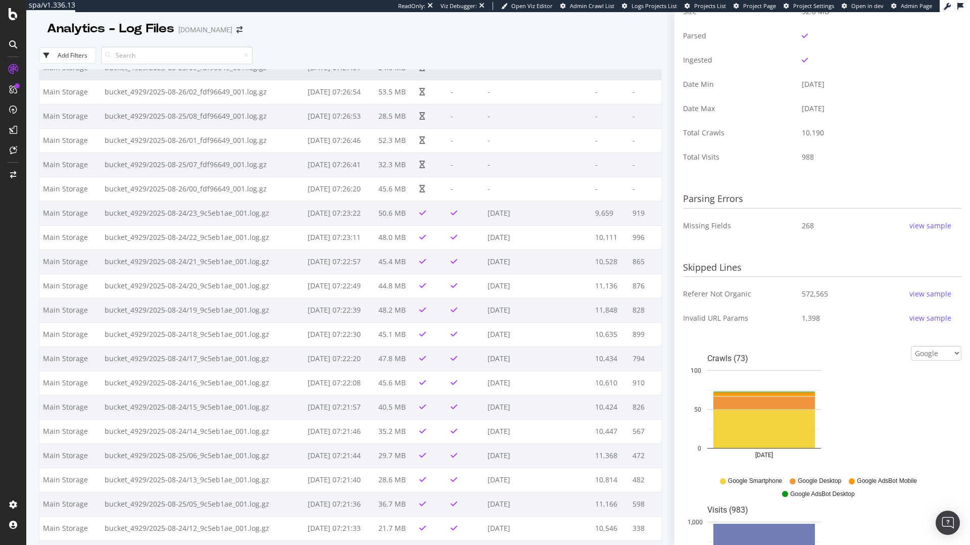
scroll to position [479, 0]
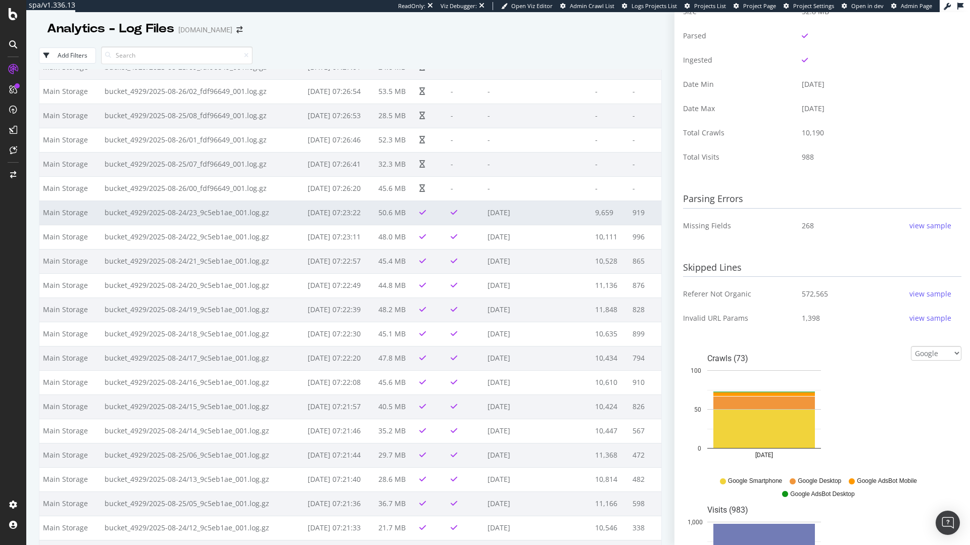
click at [382, 208] on td "50.6 MB" at bounding box center [395, 212] width 40 height 24
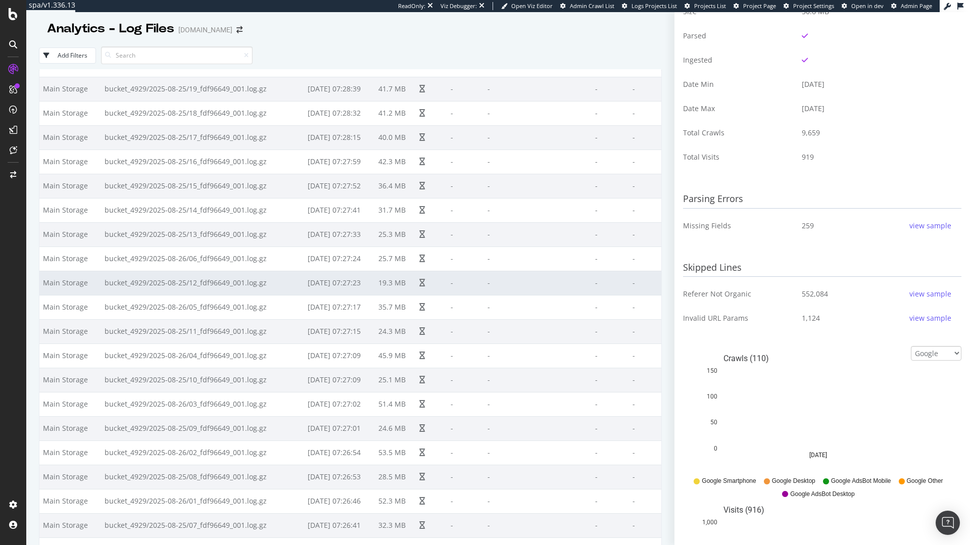
scroll to position [109, 0]
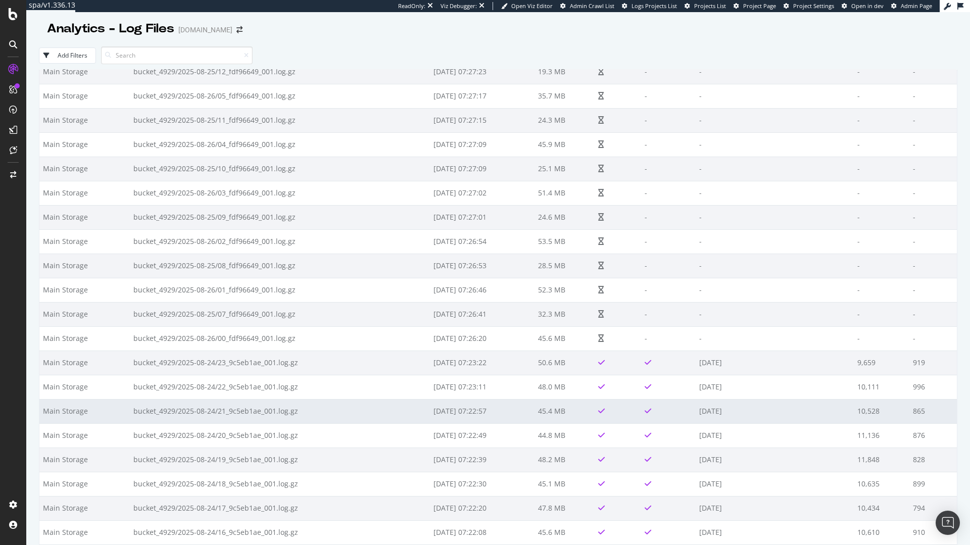
scroll to position [279, 0]
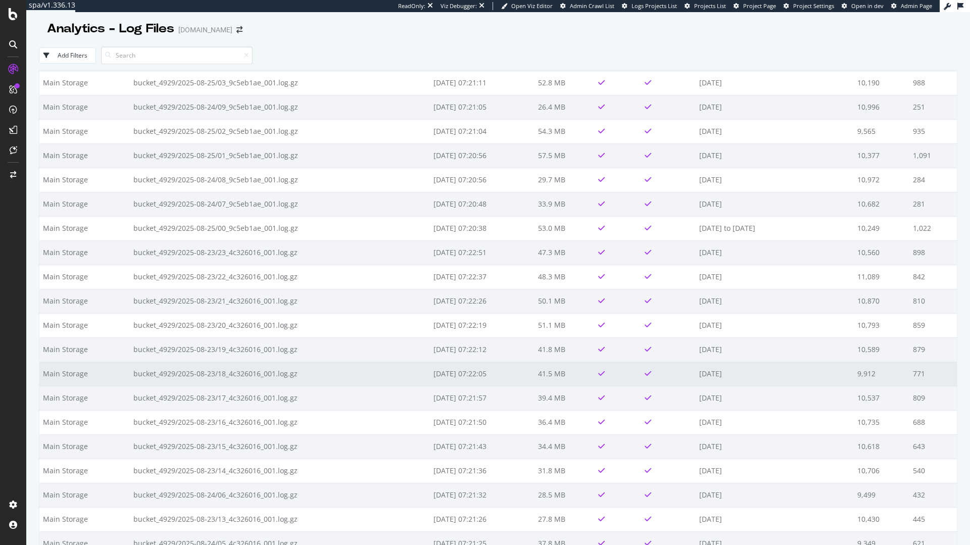
scroll to position [1364, 0]
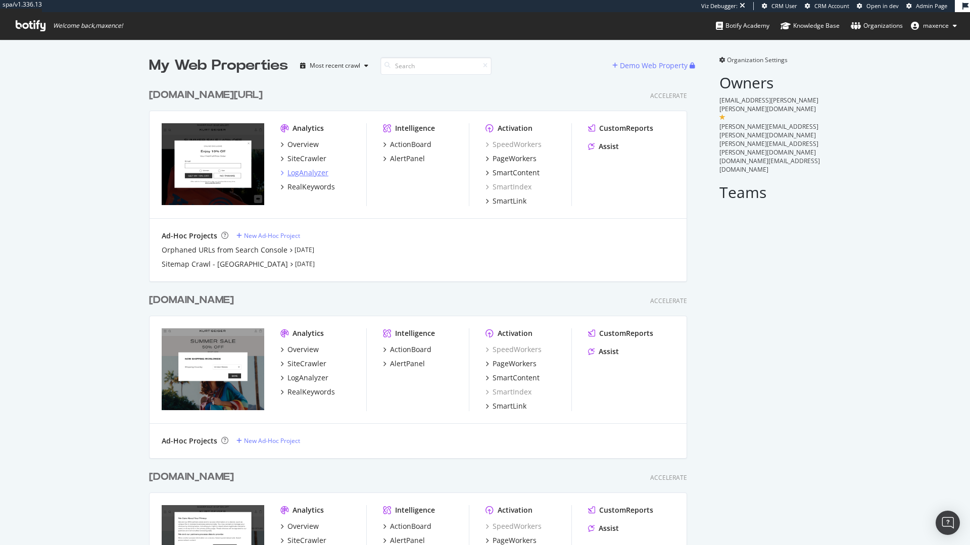
scroll to position [106, 0]
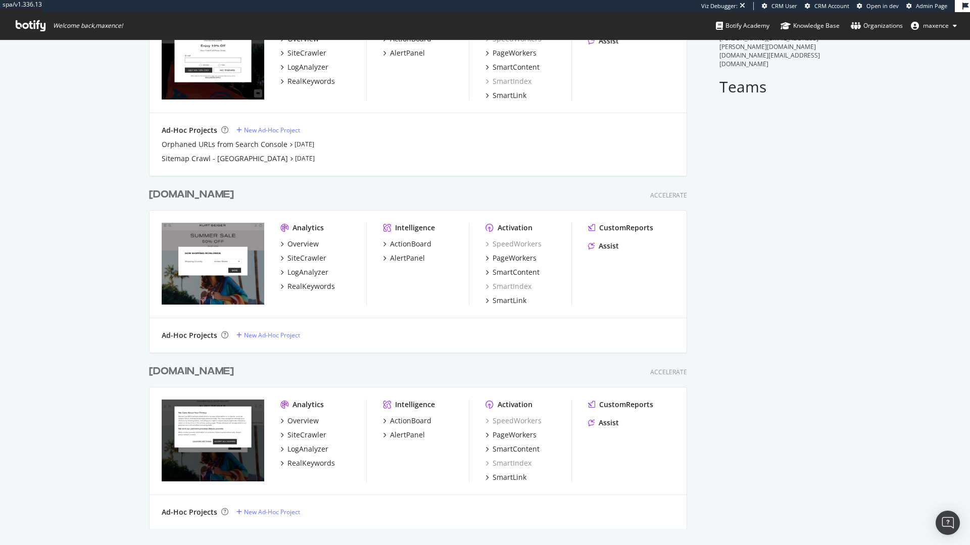
click at [234, 368] on div "[DOMAIN_NAME]" at bounding box center [191, 371] width 85 height 15
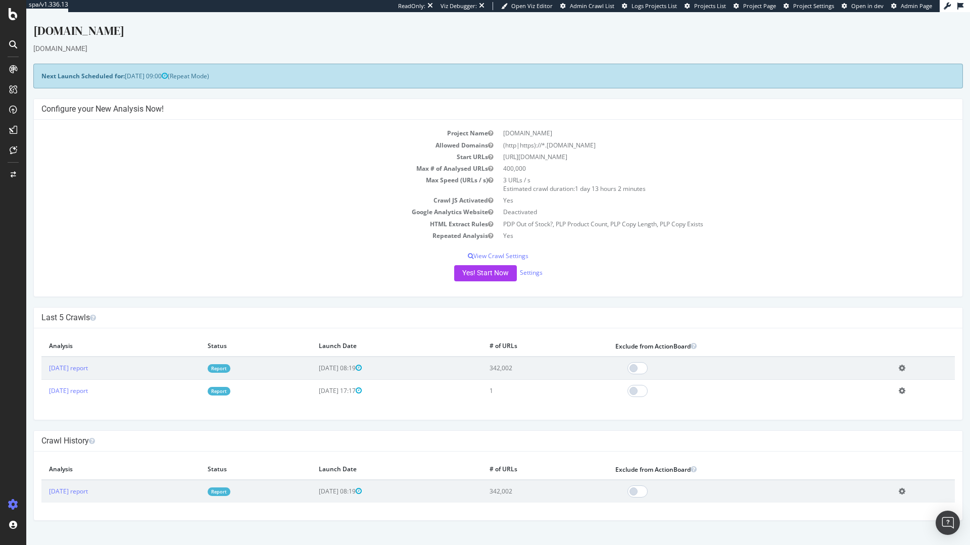
click at [753, 8] on span "Project Page" at bounding box center [759, 6] width 33 height 8
